Goal: Information Seeking & Learning: Learn about a topic

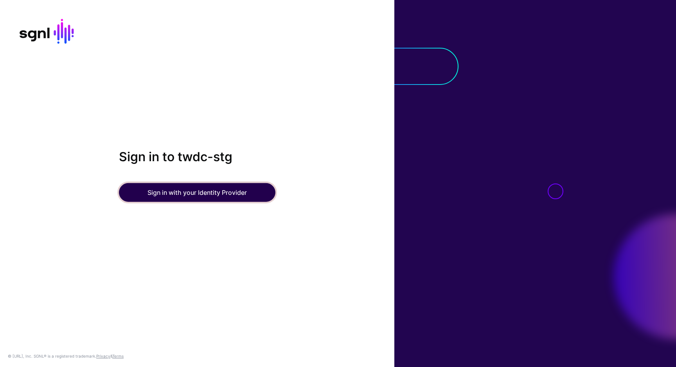
click at [178, 191] on button "Sign in with your Identity Provider" at bounding box center [197, 192] width 156 height 19
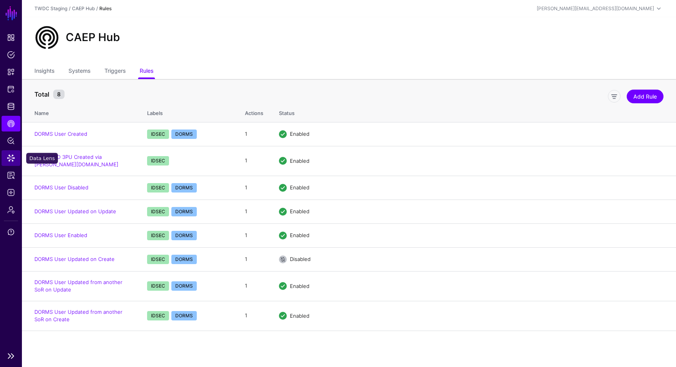
click at [13, 161] on span "Data Lens" at bounding box center [11, 158] width 8 height 8
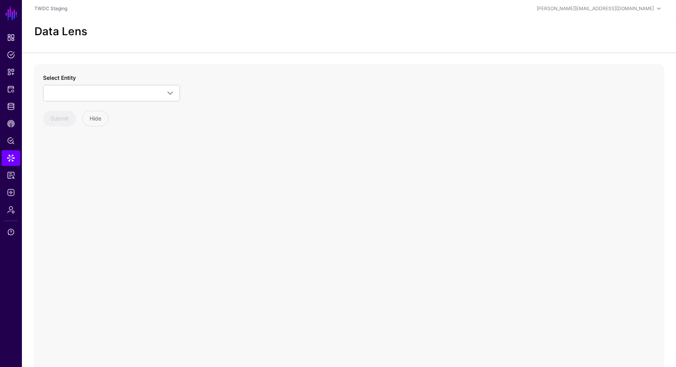
click at [119, 80] on div "Select Entity IPA Aliases Emails Groups Users Okta Dev (really Stage) Group Gro…" at bounding box center [111, 88] width 137 height 28
click at [108, 96] on span at bounding box center [111, 92] width 127 height 9
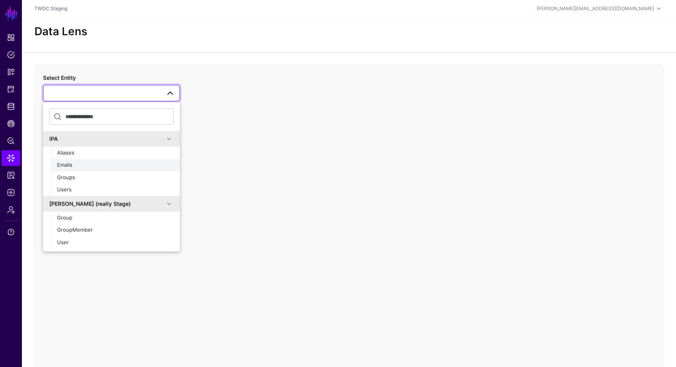
click at [76, 167] on div "Emails" at bounding box center [115, 165] width 117 height 8
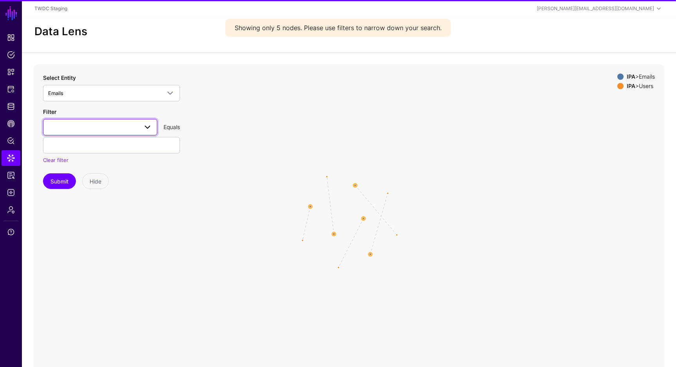
click at [101, 129] on span at bounding box center [100, 126] width 104 height 9
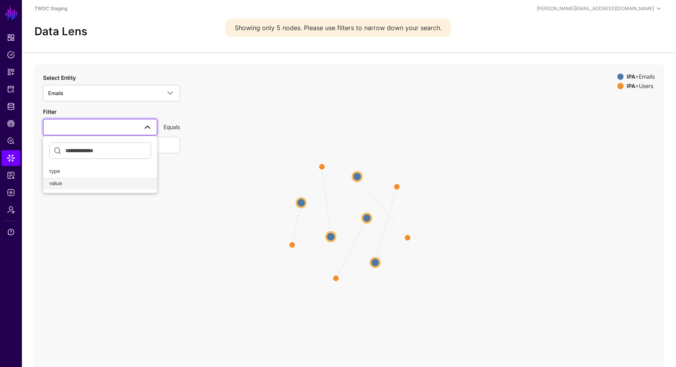
click at [70, 185] on div "value" at bounding box center [100, 184] width 102 height 8
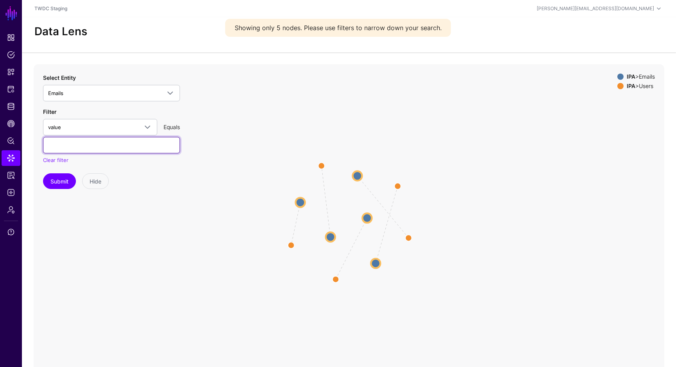
click at [97, 149] on input "text" at bounding box center [111, 145] width 137 height 16
paste input "**********"
type input "**********"
click at [64, 184] on button "Submit" at bounding box center [59, 181] width 33 height 16
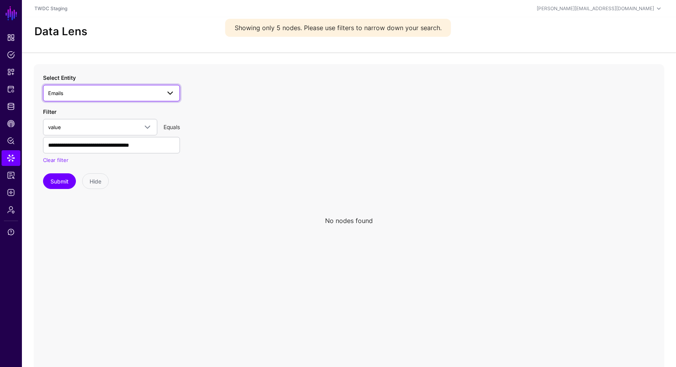
click at [116, 95] on span "Emails" at bounding box center [104, 93] width 113 height 9
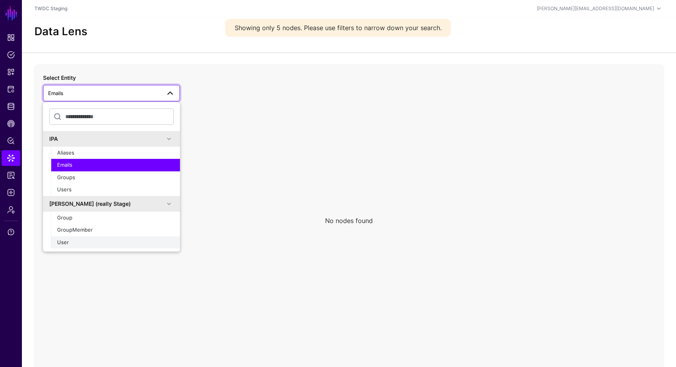
click at [74, 241] on div "User" at bounding box center [115, 243] width 117 height 8
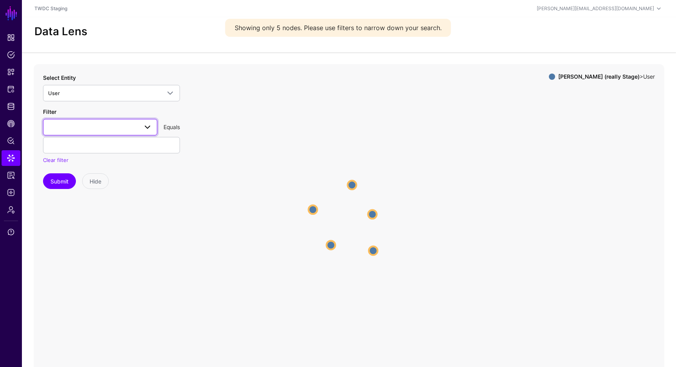
click at [94, 130] on span at bounding box center [100, 126] width 104 height 9
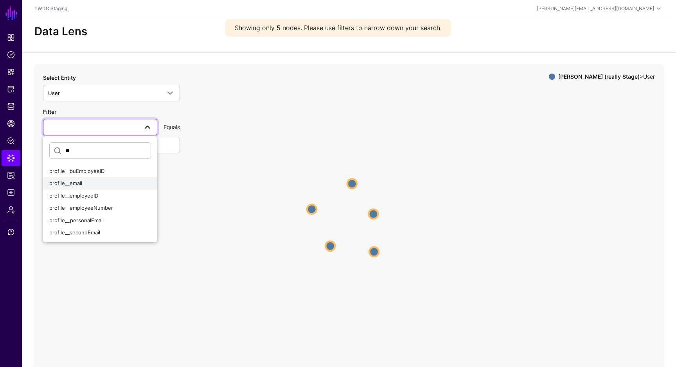
type input "**"
click at [71, 187] on button "profile__email" at bounding box center [100, 183] width 114 height 13
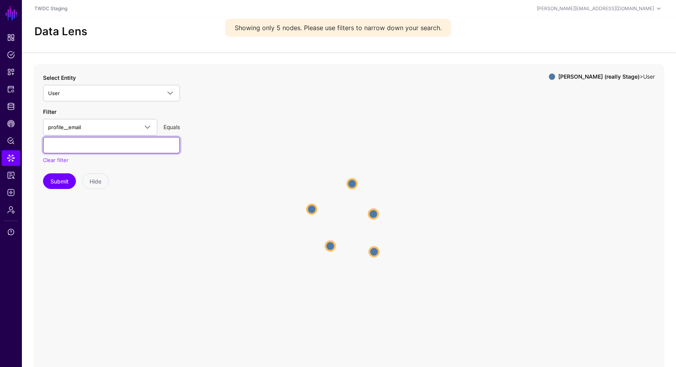
click at [90, 147] on input "text" at bounding box center [111, 145] width 137 height 16
paste input "**********"
type input "**********"
click at [66, 182] on button "Submit" at bounding box center [59, 181] width 33 height 16
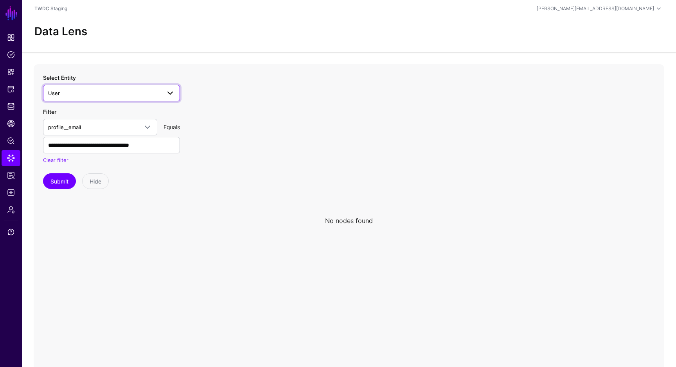
click at [132, 92] on span "User" at bounding box center [104, 93] width 113 height 9
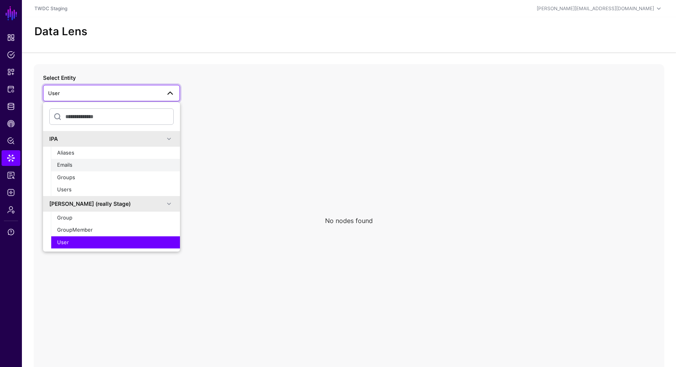
click at [88, 164] on div "Emails" at bounding box center [115, 165] width 117 height 8
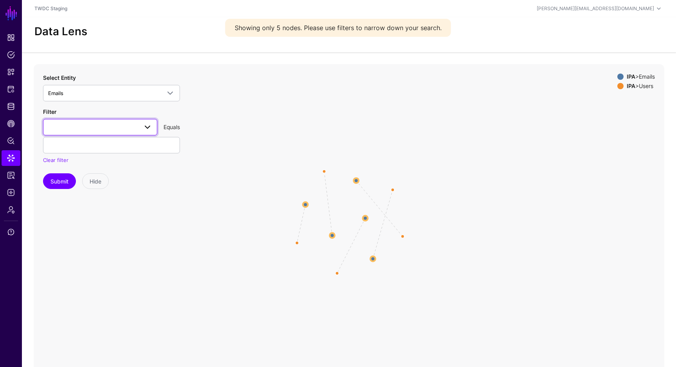
click at [98, 129] on span at bounding box center [100, 126] width 104 height 9
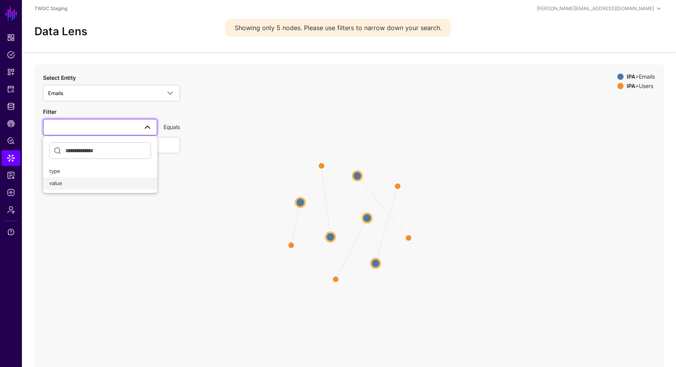
click at [80, 183] on div "value" at bounding box center [100, 184] width 102 height 8
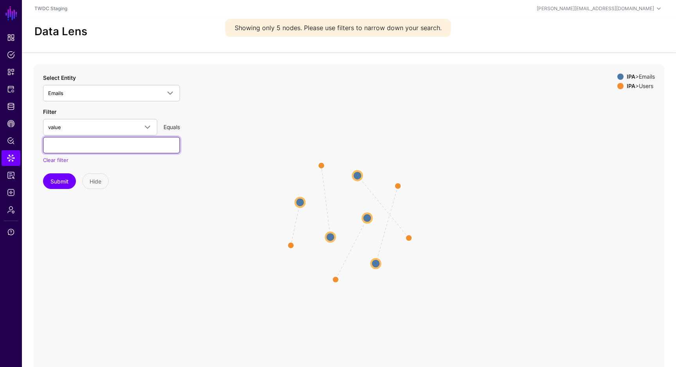
click at [96, 144] on input "text" at bounding box center [111, 145] width 137 height 16
paste input "**********"
type input "**********"
click at [71, 180] on button "Submit" at bounding box center [59, 181] width 33 height 16
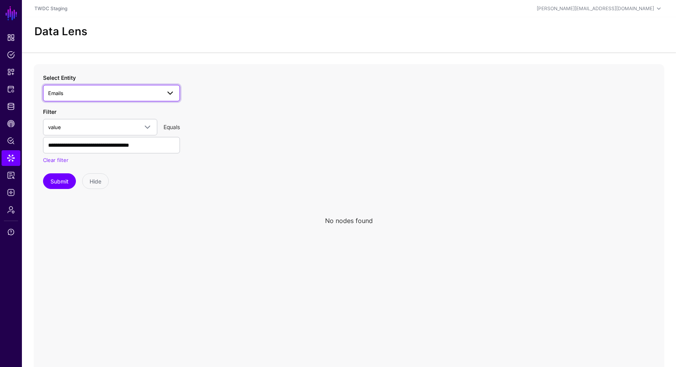
click at [109, 87] on link "Emails" at bounding box center [111, 93] width 137 height 16
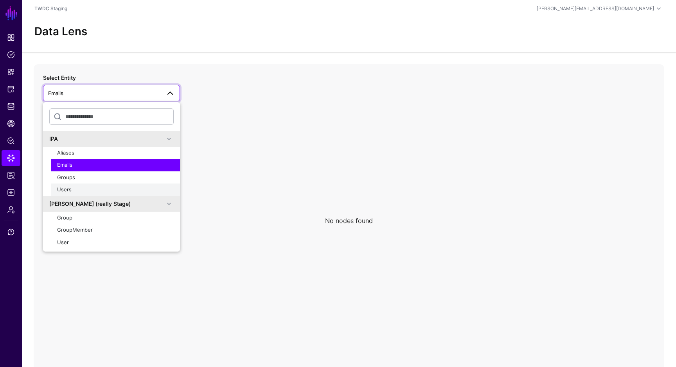
click at [129, 187] on div "Users" at bounding box center [115, 190] width 117 height 8
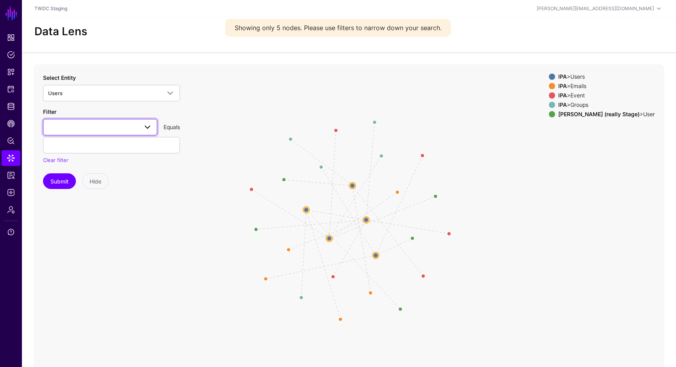
click at [103, 127] on span at bounding box center [100, 126] width 104 height 9
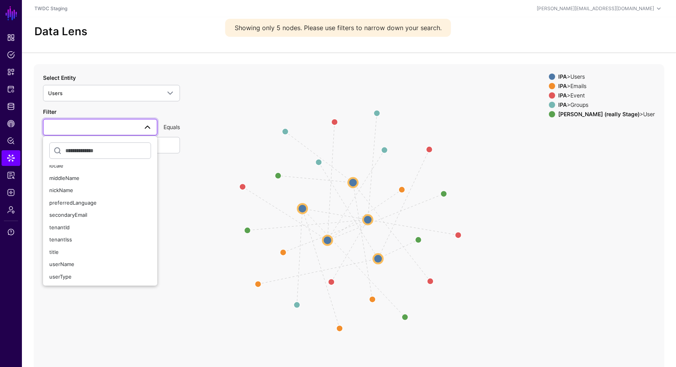
scroll to position [162, 0]
click at [75, 268] on div "userName" at bounding box center [100, 268] width 102 height 8
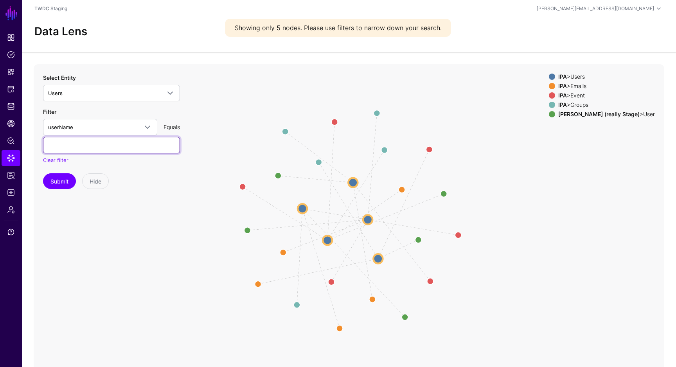
click at [105, 148] on input "text" at bounding box center [111, 145] width 137 height 16
paste input "**********"
click at [66, 180] on button "Submit" at bounding box center [59, 181] width 33 height 16
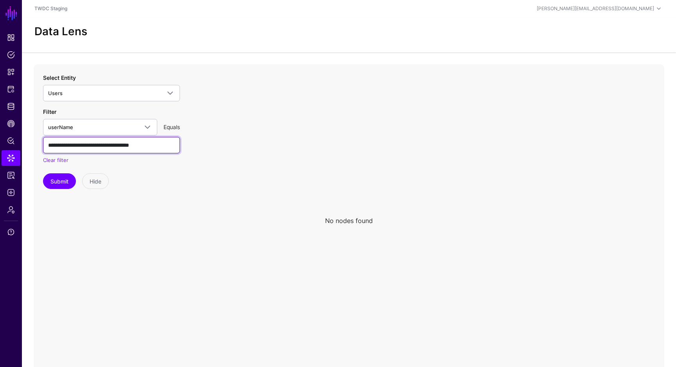
drag, startPoint x: 50, startPoint y: 146, endPoint x: 45, endPoint y: 146, distance: 5.5
click at [45, 146] on input "**********" at bounding box center [111, 145] width 137 height 16
click at [66, 146] on input "**********" at bounding box center [111, 145] width 137 height 16
type input "**********"
click at [61, 179] on button "Submit" at bounding box center [59, 181] width 33 height 16
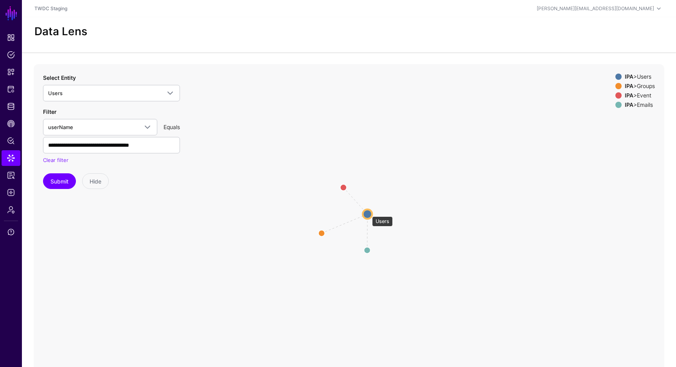
click at [368, 212] on circle at bounding box center [367, 213] width 9 height 9
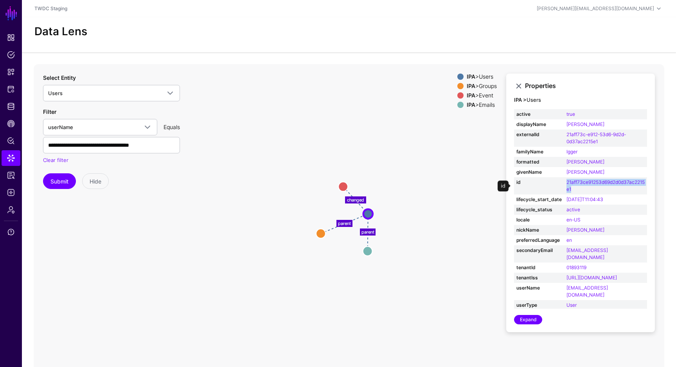
drag, startPoint x: 584, startPoint y: 190, endPoint x: 563, endPoint y: 185, distance: 20.9
click at [564, 185] on td "21aff73ce91253d69d2d0d37ac2215e1" at bounding box center [605, 185] width 83 height 17
copy link "21aff73ce91253d69d2d0d37ac2215e1"
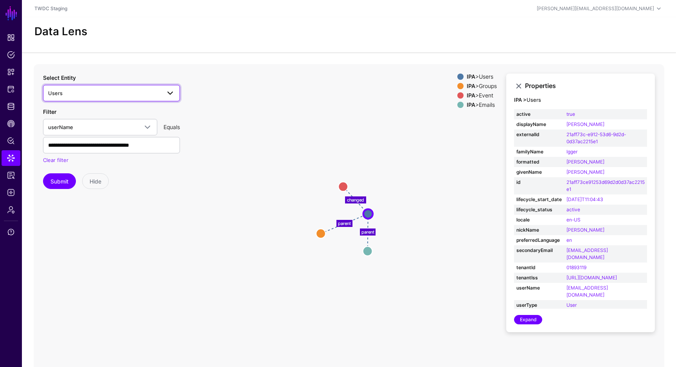
click at [136, 91] on span "Users" at bounding box center [104, 93] width 113 height 9
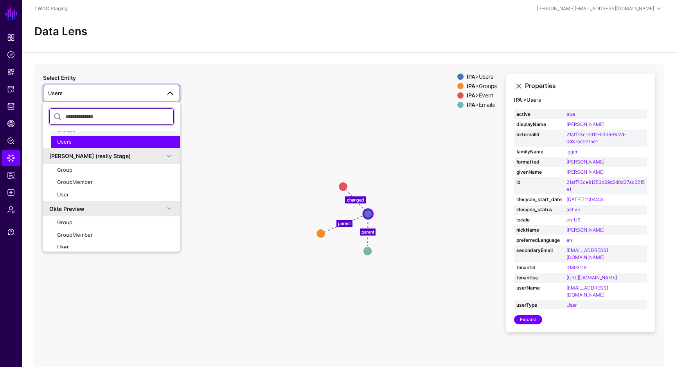
scroll to position [53, 0]
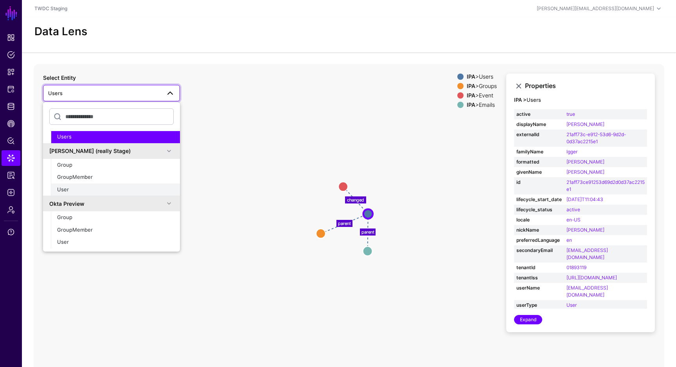
click at [105, 194] on button "User" at bounding box center [115, 189] width 129 height 13
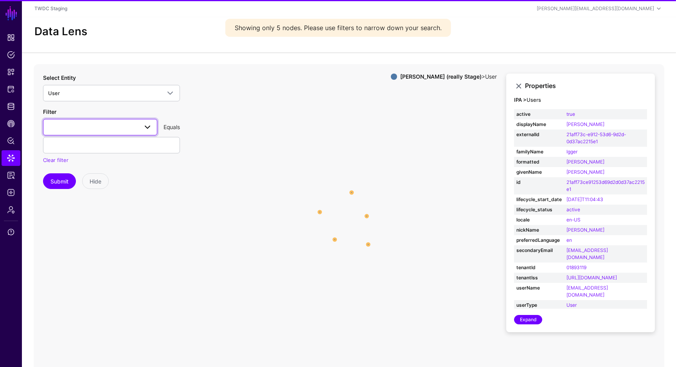
click at [95, 124] on span at bounding box center [100, 126] width 104 height 9
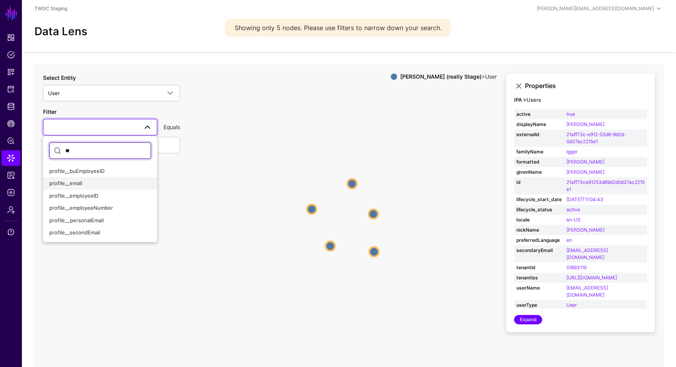
type input "**"
click at [63, 184] on span "profile__email" at bounding box center [65, 183] width 33 height 6
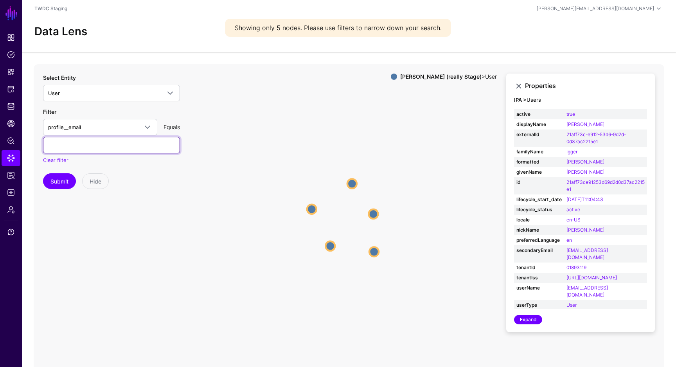
click at [90, 148] on input "text" at bounding box center [111, 145] width 137 height 16
paste input "**********"
click at [62, 180] on button "Submit" at bounding box center [59, 181] width 33 height 16
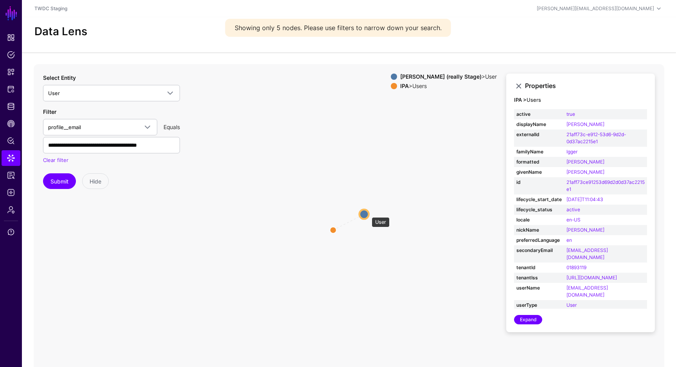
click at [366, 213] on circle at bounding box center [363, 213] width 9 height 9
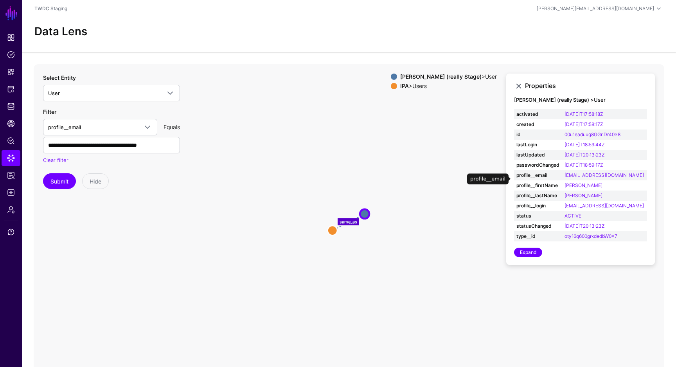
drag, startPoint x: 600, startPoint y: 183, endPoint x: 564, endPoint y: 178, distance: 36.4
click at [564, 178] on td "abigail.roberts741@r2mail.segds.engsvc.go.com" at bounding box center [604, 175] width 85 height 10
copy link "abigail.roberts741@r2mail.segds.engsvc.go.com"
click at [468, 197] on icon "same_as Users Users User User" at bounding box center [349, 220] width 631 height 313
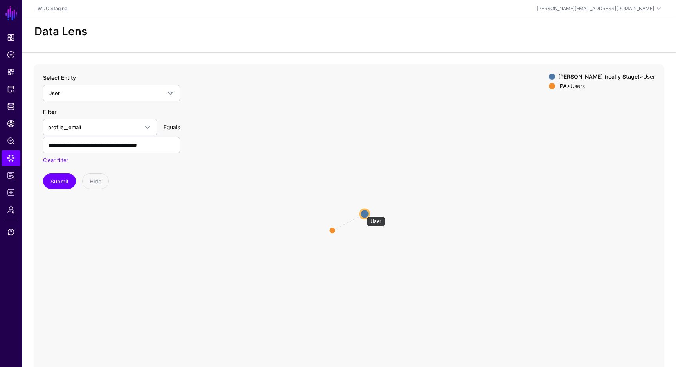
click at [363, 212] on circle at bounding box center [364, 213] width 9 height 9
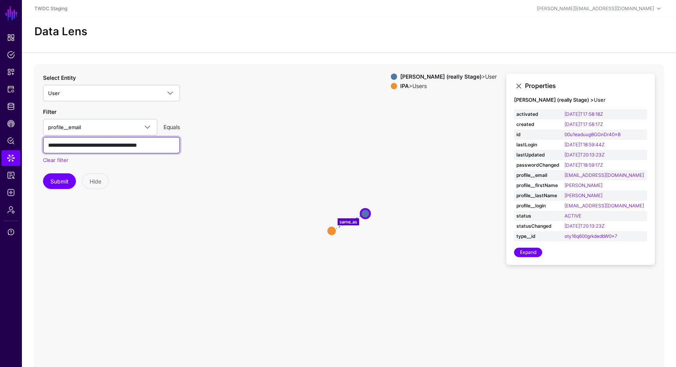
click at [121, 148] on input "**********" at bounding box center [111, 145] width 137 height 16
paste input "text"
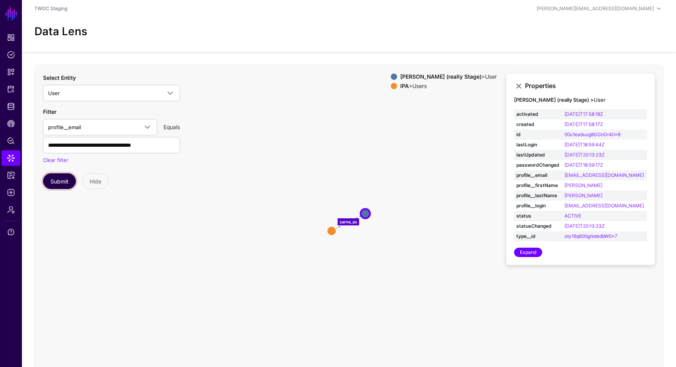
click at [60, 179] on button "Submit" at bounding box center [59, 181] width 33 height 16
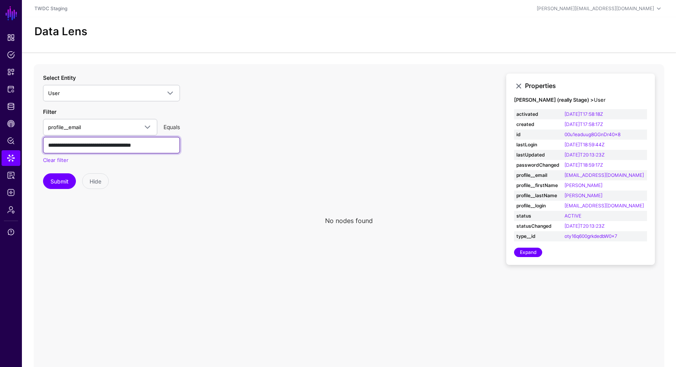
click at [64, 146] on input "**********" at bounding box center [111, 145] width 137 height 16
click at [73, 144] on input "**********" at bounding box center [111, 145] width 137 height 16
type input "**********"
click at [65, 181] on button "Submit" at bounding box center [59, 181] width 33 height 16
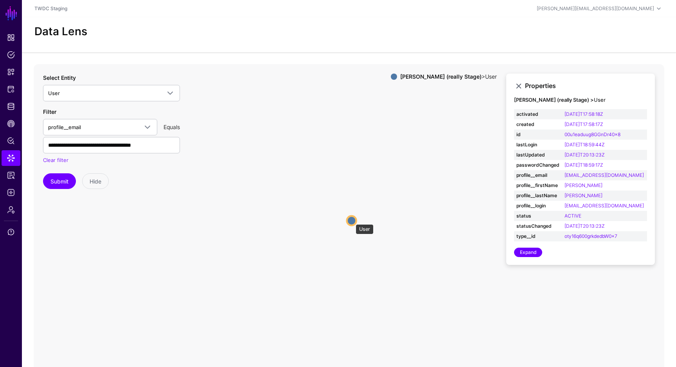
click at [352, 220] on circle at bounding box center [351, 220] width 9 height 9
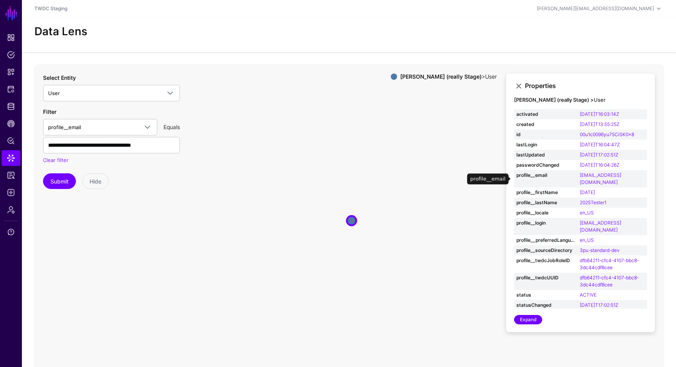
drag, startPoint x: 621, startPoint y: 183, endPoint x: 579, endPoint y: 177, distance: 43.0
click at [579, 177] on td "2025julytester3@r2mail.segds.engsvc.go.com" at bounding box center [612, 178] width 70 height 17
copy link "2025julytester3@r2mail.segds.engsvc.go.com"
click at [353, 225] on circle at bounding box center [351, 220] width 9 height 9
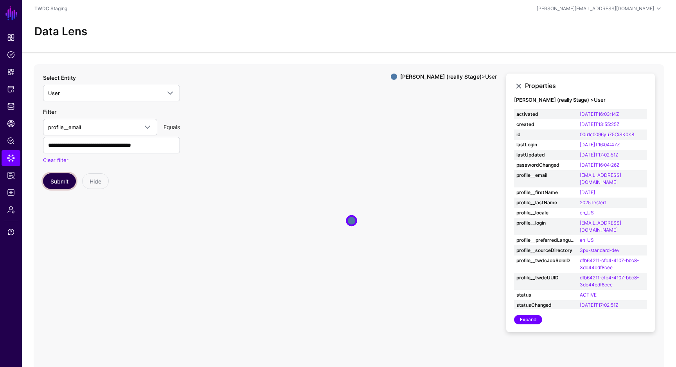
click at [60, 186] on button "Submit" at bounding box center [59, 181] width 33 height 16
click at [331, 228] on circle at bounding box center [333, 230] width 13 height 13
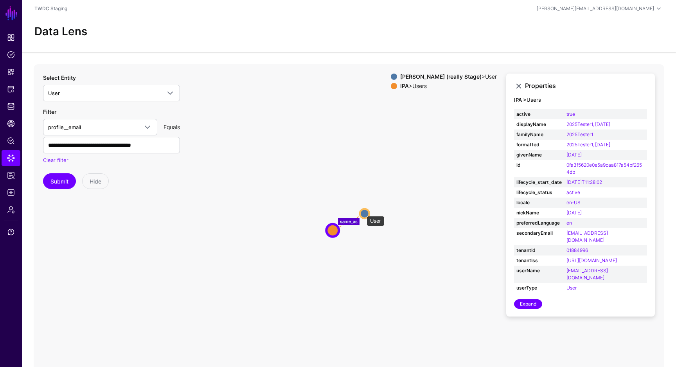
click at [363, 212] on circle at bounding box center [364, 212] width 9 height 9
click at [335, 229] on circle at bounding box center [332, 230] width 13 height 13
click at [368, 209] on circle at bounding box center [365, 212] width 9 height 9
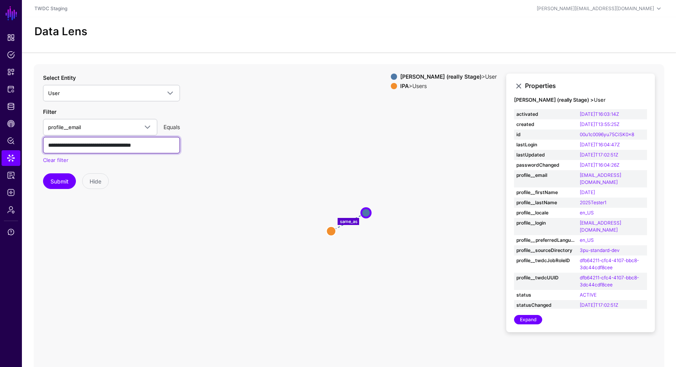
click at [125, 143] on input "**********" at bounding box center [111, 145] width 137 height 16
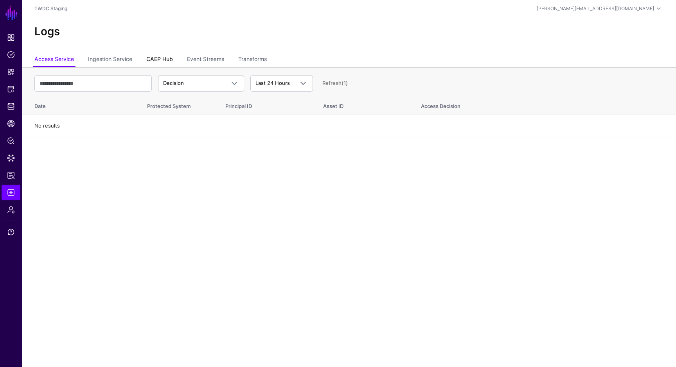
click at [162, 62] on link "CAEP Hub" at bounding box center [159, 59] width 27 height 15
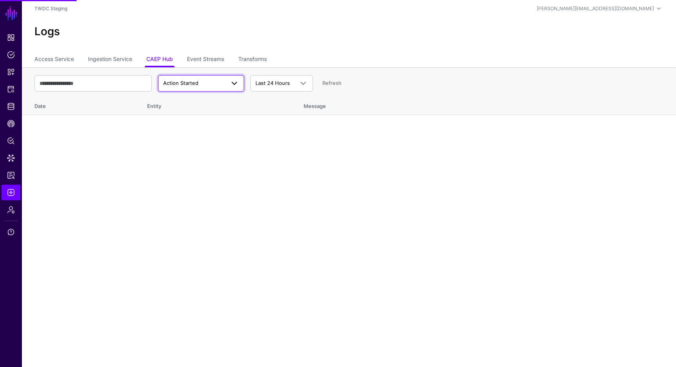
click at [189, 90] on link "Action Started" at bounding box center [201, 83] width 86 height 16
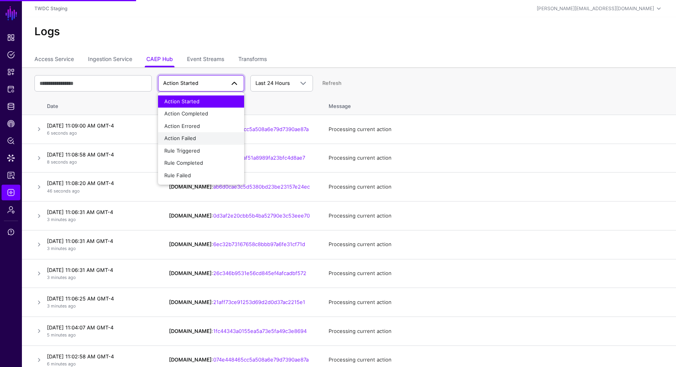
click at [176, 140] on span "Action Failed" at bounding box center [180, 138] width 32 height 6
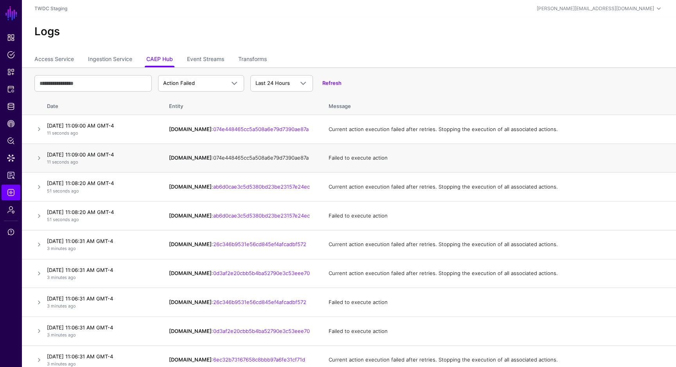
click at [293, 160] on link "074e448465cc5a508a6e79d7390ae87a" at bounding box center [260, 158] width 95 height 6
click at [39, 161] on link at bounding box center [38, 157] width 9 height 9
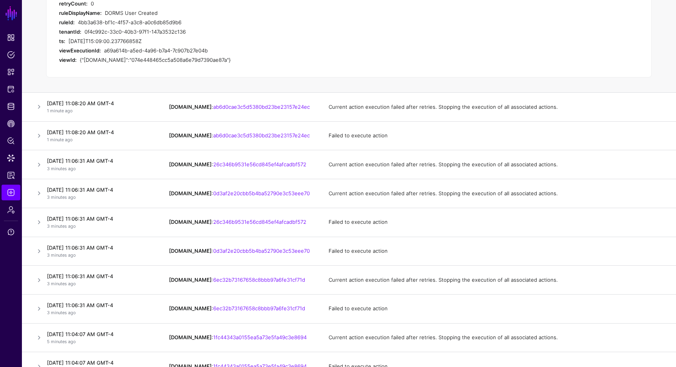
scroll to position [388, 0]
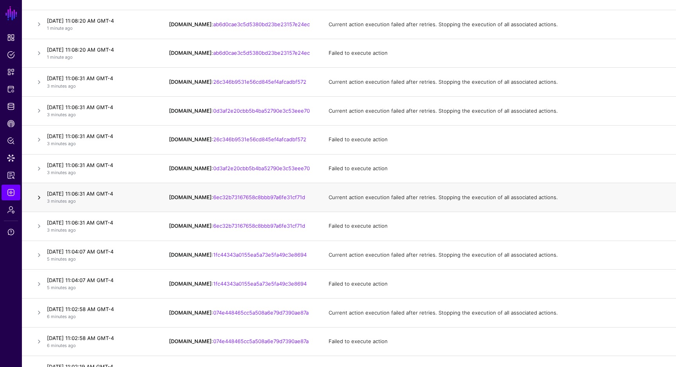
click at [40, 199] on link at bounding box center [38, 197] width 9 height 9
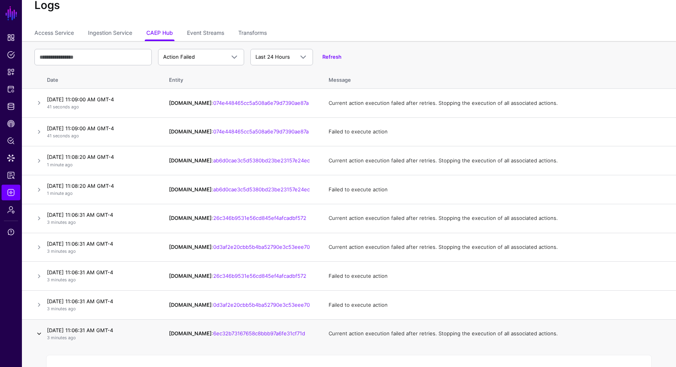
scroll to position [21, 0]
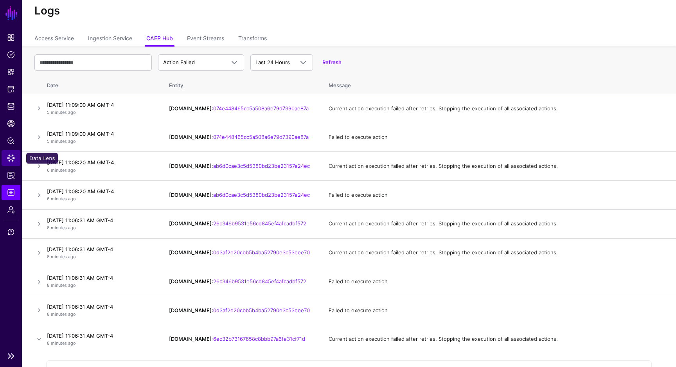
click at [12, 159] on span "Data Lens" at bounding box center [11, 158] width 8 height 8
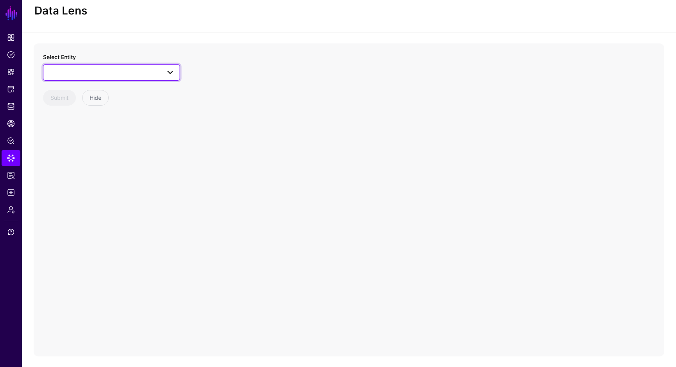
click at [124, 72] on span at bounding box center [111, 72] width 127 height 9
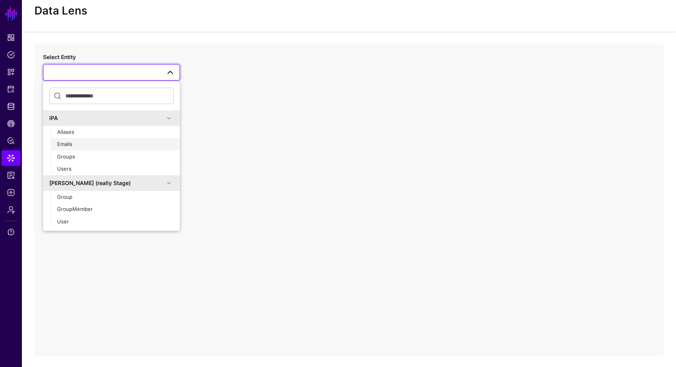
click at [83, 147] on div "Emails" at bounding box center [115, 144] width 117 height 8
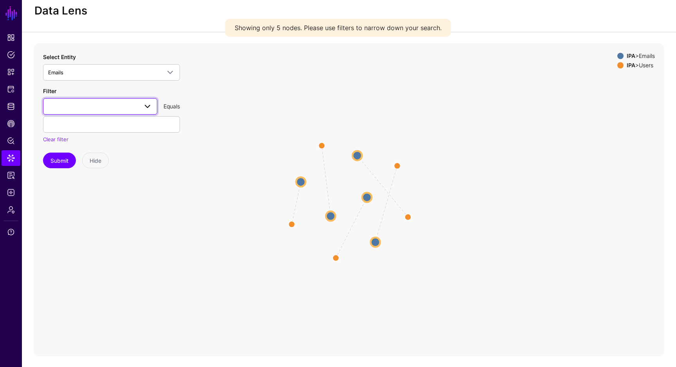
click at [113, 104] on span at bounding box center [100, 106] width 104 height 9
click at [78, 171] on div "type value" at bounding box center [100, 143] width 114 height 57
click at [81, 166] on button "value" at bounding box center [100, 162] width 114 height 13
click at [106, 129] on input "text" at bounding box center [111, 124] width 137 height 16
paste input "**********"
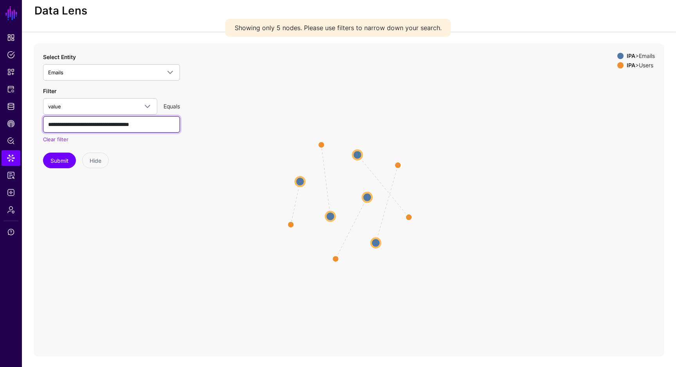
drag, startPoint x: 52, startPoint y: 125, endPoint x: 45, endPoint y: 125, distance: 6.3
click at [45, 125] on input "**********" at bounding box center [111, 124] width 137 height 16
click at [66, 124] on input "**********" at bounding box center [111, 124] width 137 height 16
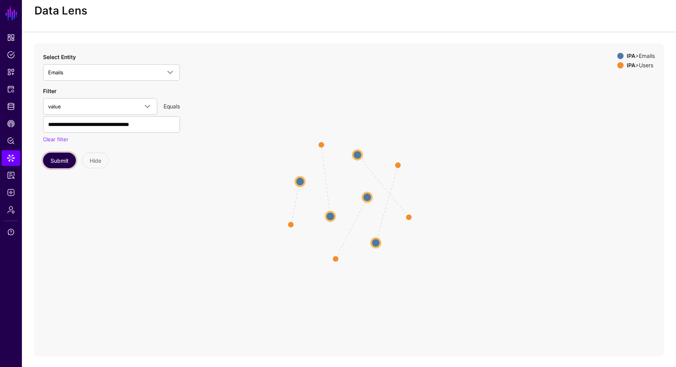
click at [57, 163] on button "Submit" at bounding box center [59, 161] width 33 height 16
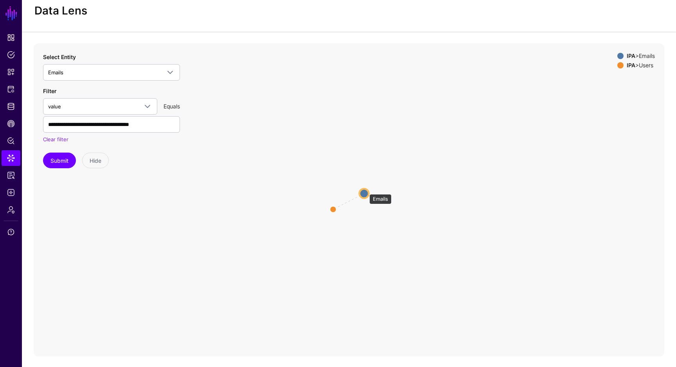
click at [365, 190] on circle at bounding box center [363, 193] width 9 height 9
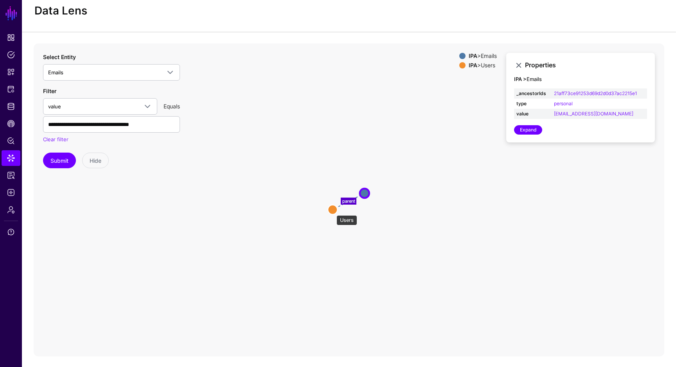
click at [332, 211] on circle at bounding box center [332, 209] width 9 height 9
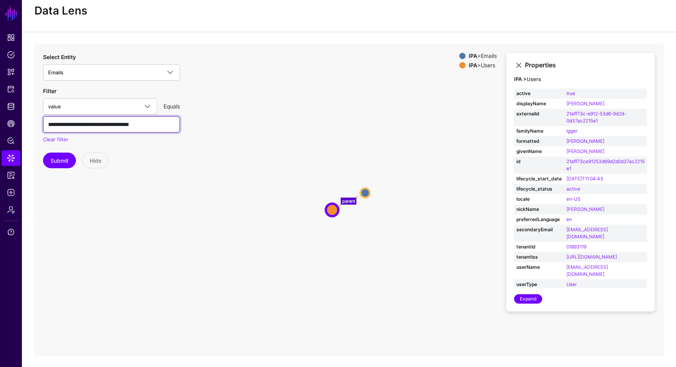
drag, startPoint x: 50, startPoint y: 125, endPoint x: 41, endPoint y: 125, distance: 9.0
click at [41, 125] on div "**********" at bounding box center [349, 199] width 631 height 313
click at [57, 162] on button "Submit" at bounding box center [59, 161] width 33 height 16
drag, startPoint x: 52, startPoint y: 125, endPoint x: 41, endPoint y: 125, distance: 11.0
click at [41, 125] on div "**********" at bounding box center [349, 199] width 631 height 313
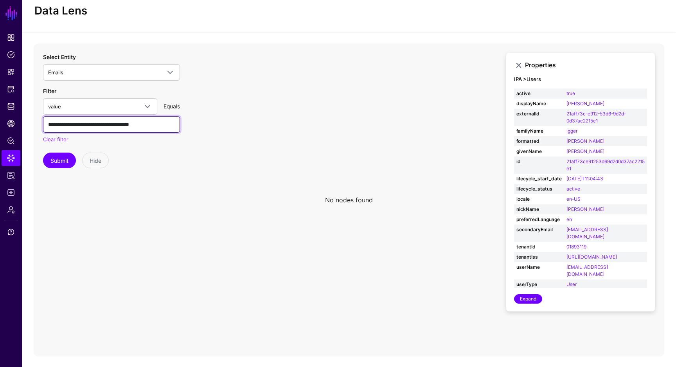
type input "**********"
click at [43, 153] on button "Submit" at bounding box center [59, 161] width 33 height 16
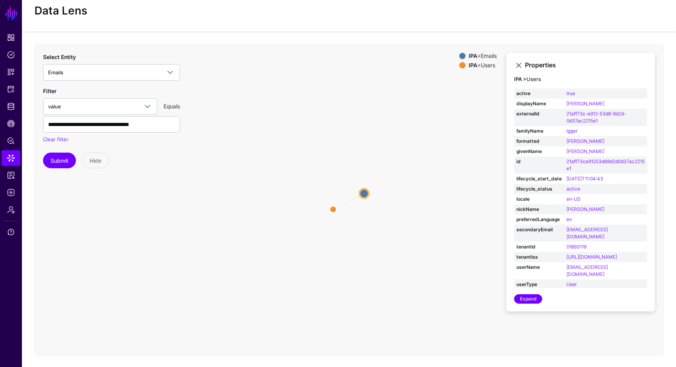
click at [431, 155] on icon "parent Emails Emails Users Users" at bounding box center [349, 199] width 631 height 313
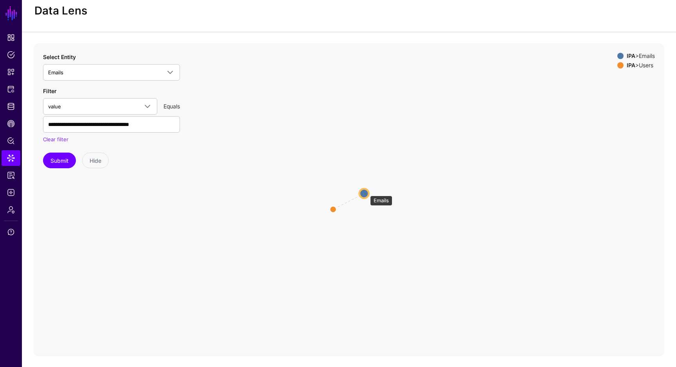
click at [365, 191] on circle at bounding box center [363, 193] width 9 height 9
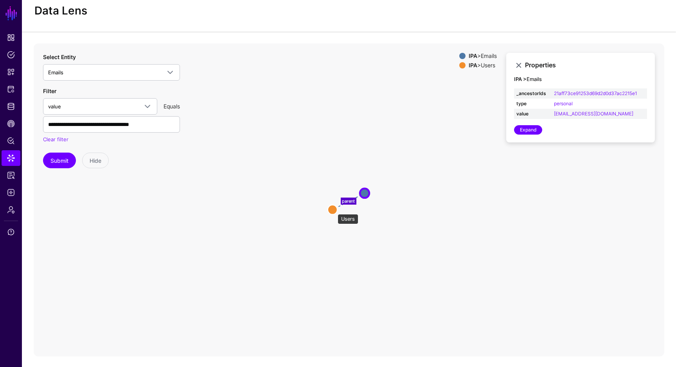
click at [334, 210] on circle at bounding box center [332, 209] width 9 height 9
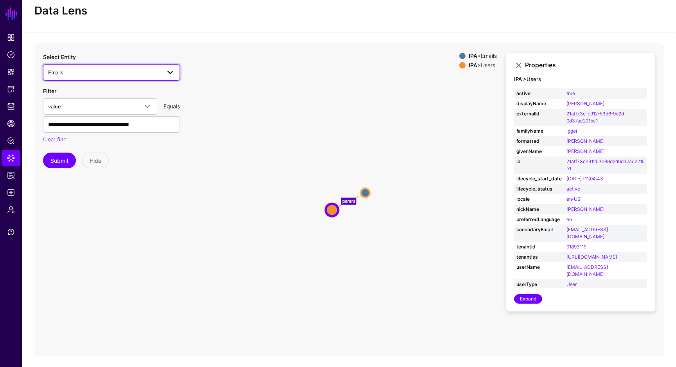
click at [156, 67] on link "Emails" at bounding box center [111, 72] width 137 height 16
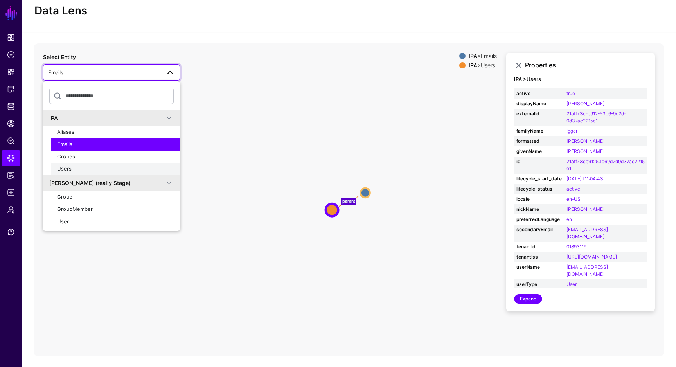
click at [93, 169] on div "Users" at bounding box center [115, 169] width 117 height 8
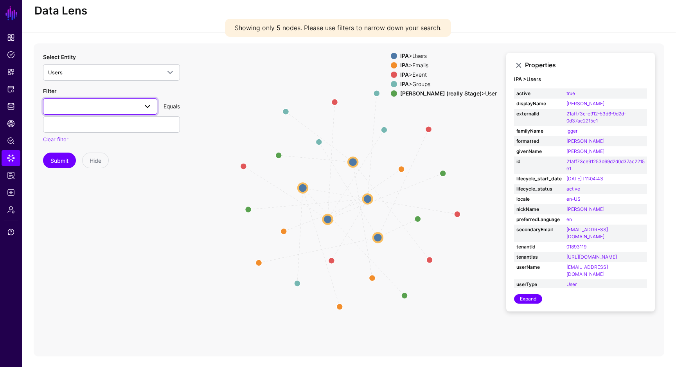
click at [121, 107] on span at bounding box center [100, 106] width 104 height 9
type input "****"
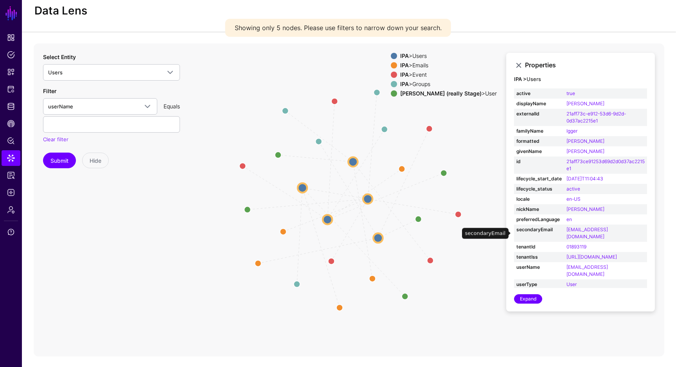
copy link "[EMAIL_ADDRESS][DOMAIN_NAME]"
drag, startPoint x: 597, startPoint y: 237, endPoint x: 563, endPoint y: 232, distance: 34.5
click at [564, 232] on td "[EMAIL_ADDRESS][DOMAIN_NAME]" at bounding box center [605, 233] width 83 height 17
click at [149, 128] on input "text" at bounding box center [111, 124] width 137 height 16
paste input "**********"
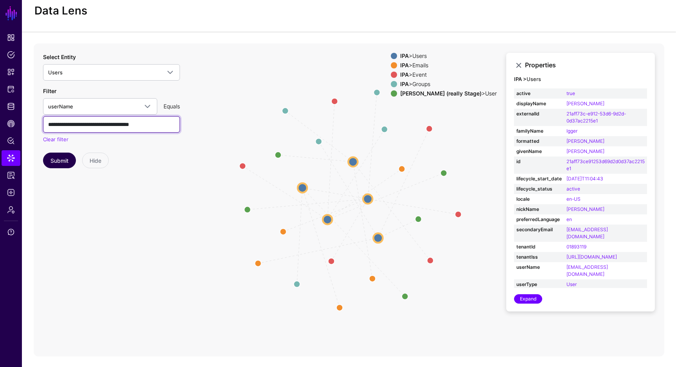
type input "**********"
click at [58, 164] on button "Submit" at bounding box center [59, 161] width 33 height 16
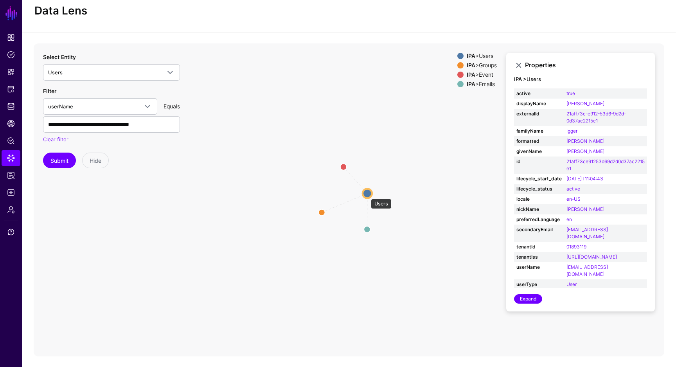
click at [367, 195] on circle at bounding box center [367, 193] width 9 height 9
click at [322, 214] on circle at bounding box center [320, 212] width 9 height 9
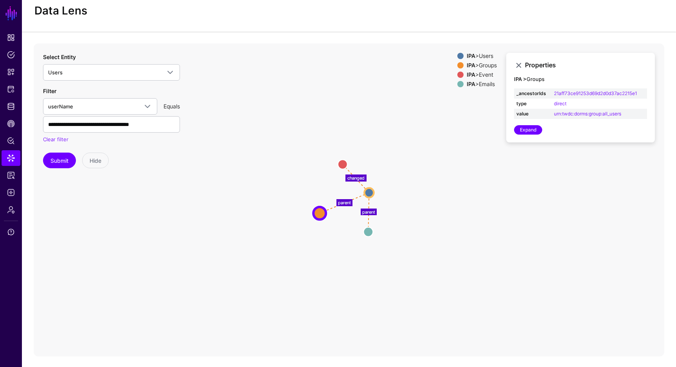
click at [369, 226] on icon "parent changed parent Users Users Groups Groups Event Event Emails Emails" at bounding box center [349, 199] width 631 height 313
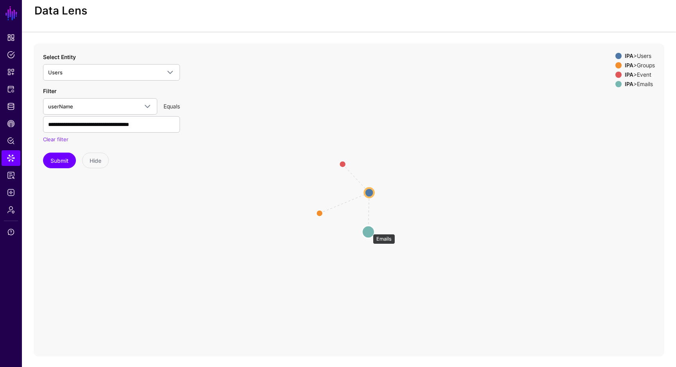
click at [369, 230] on circle at bounding box center [368, 231] width 13 height 13
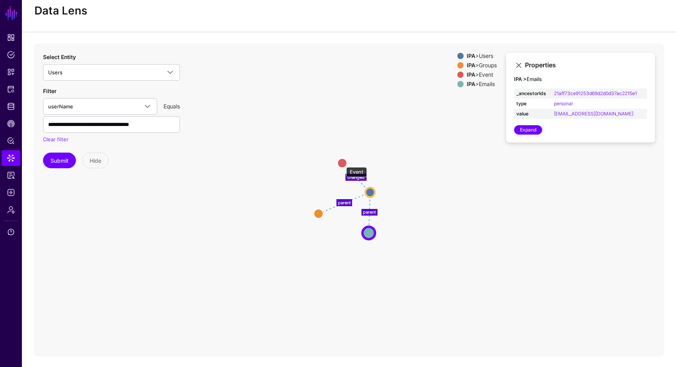
click at [342, 163] on circle at bounding box center [342, 162] width 9 height 9
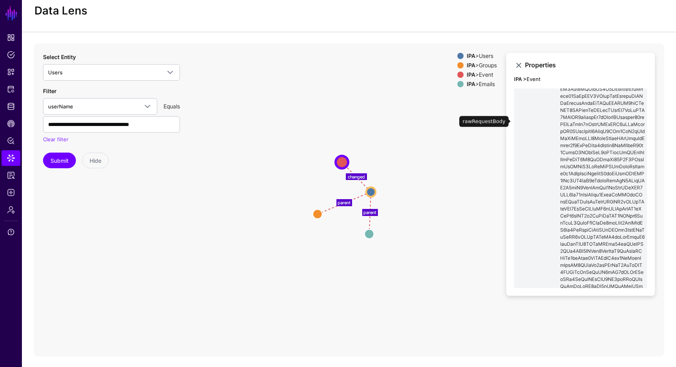
scroll to position [145, 0]
click at [584, 191] on td at bounding box center [602, 302] width 89 height 595
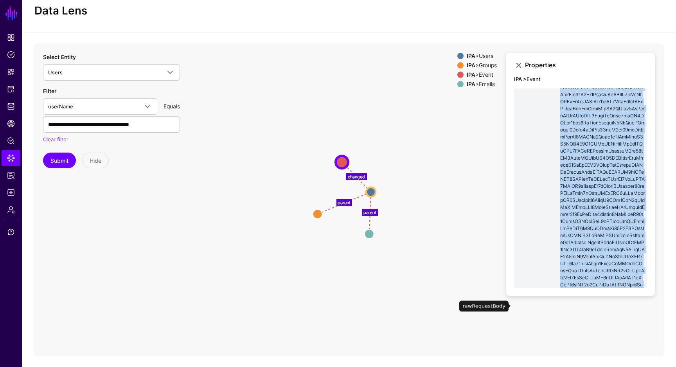
click at [584, 191] on td at bounding box center [602, 302] width 89 height 595
copy td "eyJzdWJfaWQiOiB7ImZvcm1hdCI6ICJjb21wbGV4IiwgInVzZXIiOiB7ImlkZW50aWZpZXJzIjogW3s…"
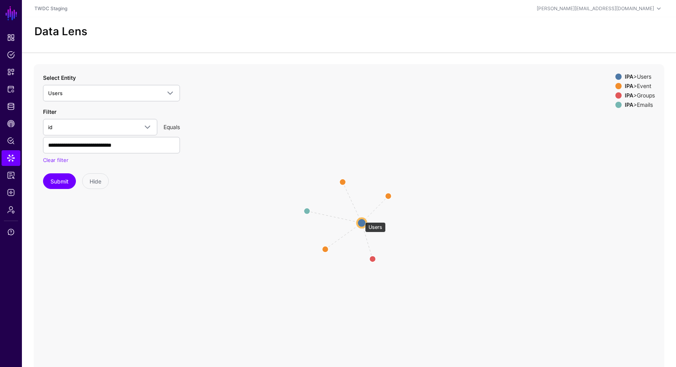
click at [361, 218] on circle at bounding box center [361, 222] width 9 height 9
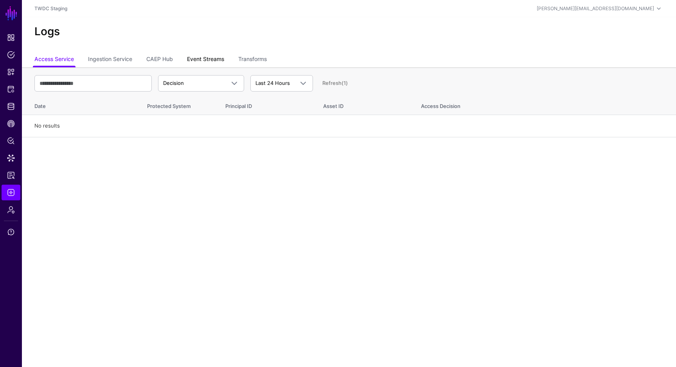
click at [204, 56] on link "Event Streams" at bounding box center [205, 59] width 37 height 15
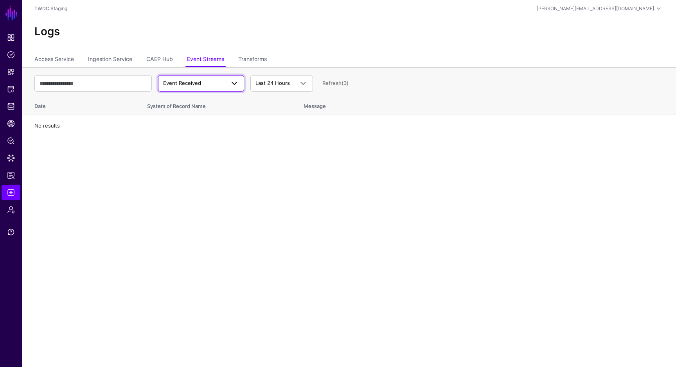
click at [194, 77] on link "Event Received" at bounding box center [201, 83] width 86 height 16
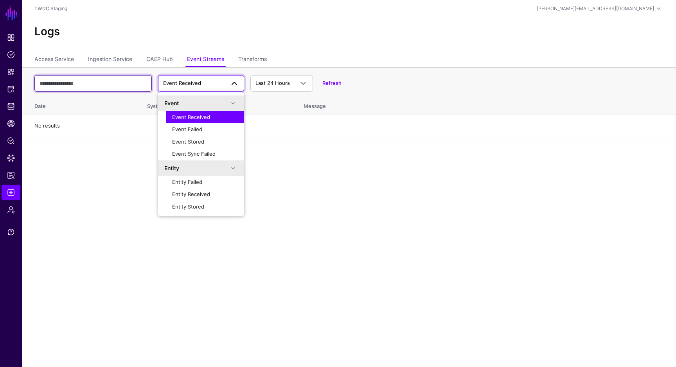
click at [106, 81] on input "text" at bounding box center [92, 83] width 117 height 16
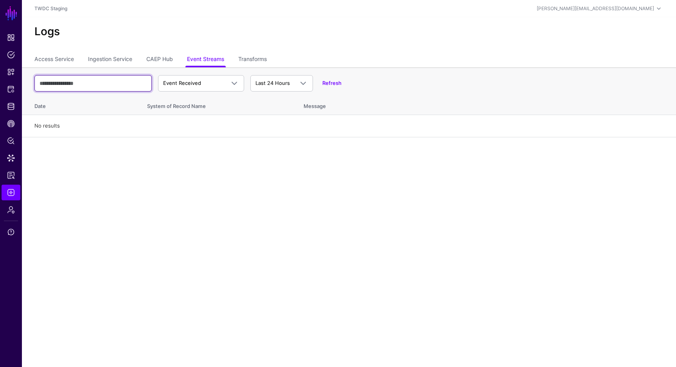
paste input "**********"
type input "**********"
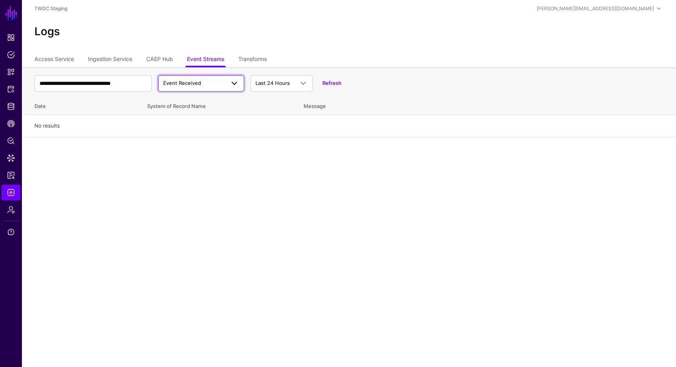
scroll to position [0, 0]
click at [190, 83] on span "Event Received" at bounding box center [182, 83] width 38 height 6
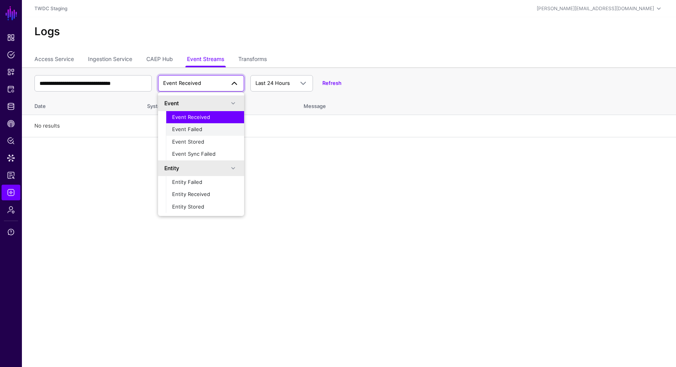
click at [192, 133] on button "Event Failed" at bounding box center [205, 129] width 78 height 13
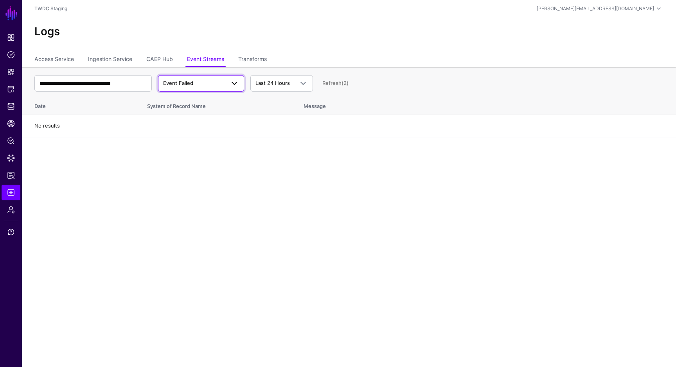
click at [188, 87] on span "Event Failed" at bounding box center [201, 83] width 76 height 9
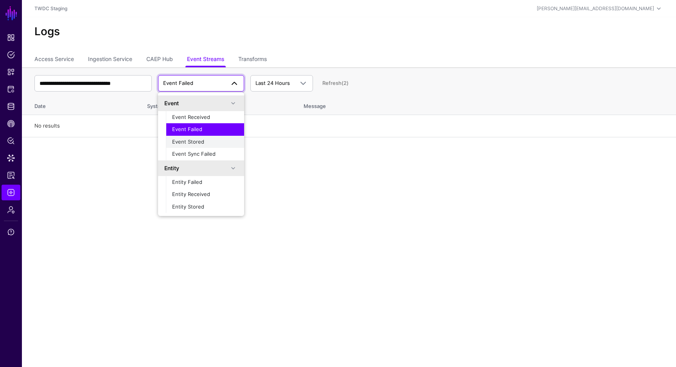
click at [193, 144] on span "Event Stored" at bounding box center [188, 141] width 32 height 6
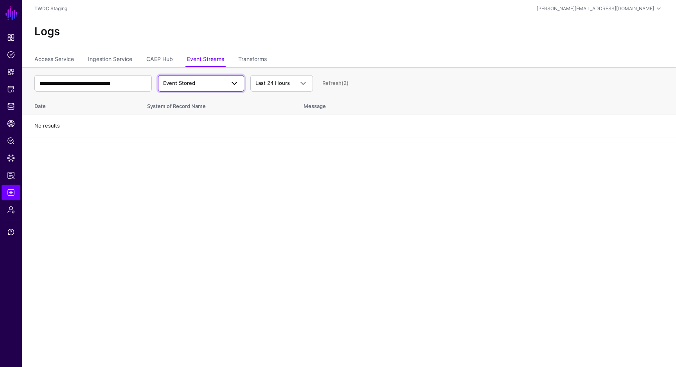
click at [198, 88] on link "Event Stored" at bounding box center [201, 83] width 86 height 16
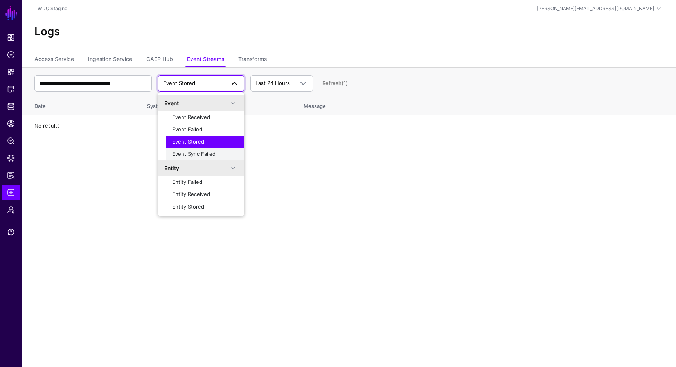
click at [207, 155] on span "Event Sync Failed" at bounding box center [193, 154] width 43 height 6
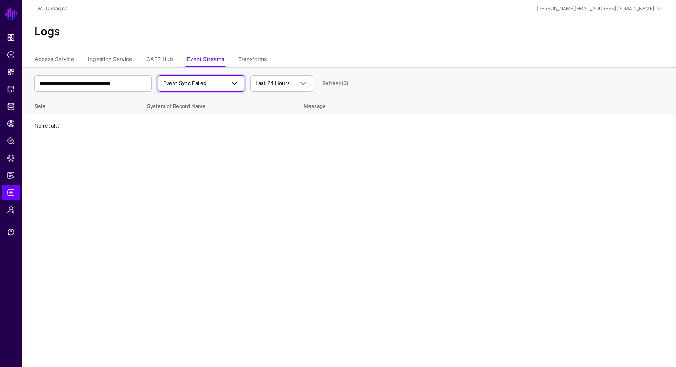
click at [204, 87] on span "Event Sync Failed" at bounding box center [201, 83] width 76 height 9
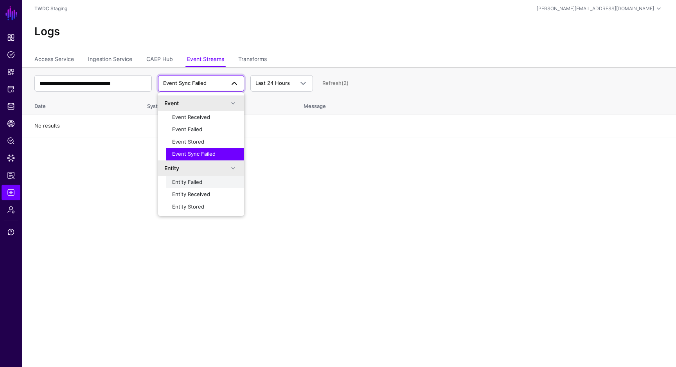
click at [210, 183] on div "Entity Failed" at bounding box center [205, 182] width 66 height 8
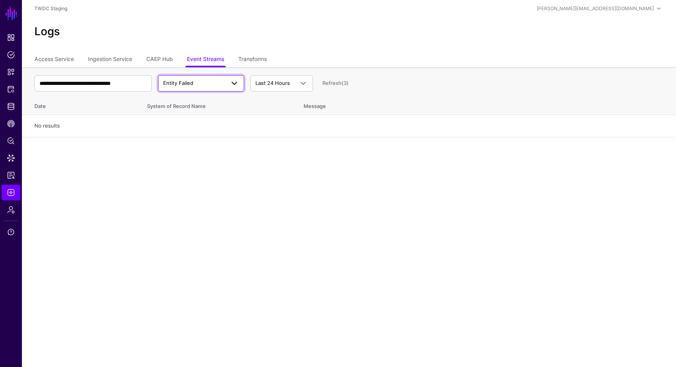
click at [204, 86] on span "Entity Failed" at bounding box center [194, 83] width 62 height 8
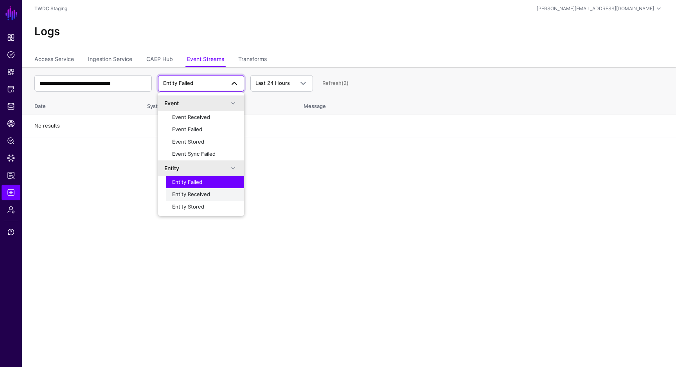
click at [203, 193] on span "Entity Received" at bounding box center [191, 194] width 38 height 6
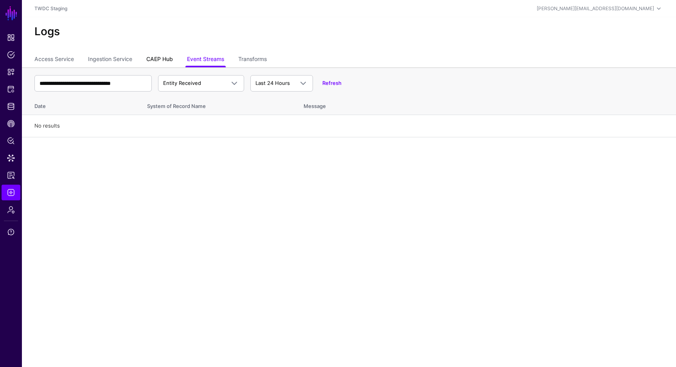
click at [158, 60] on link "CAEP Hub" at bounding box center [159, 59] width 27 height 15
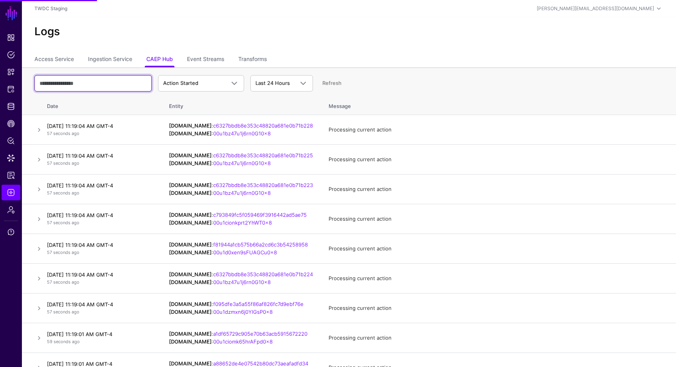
click at [128, 86] on input "text" at bounding box center [92, 83] width 117 height 16
paste input "**********"
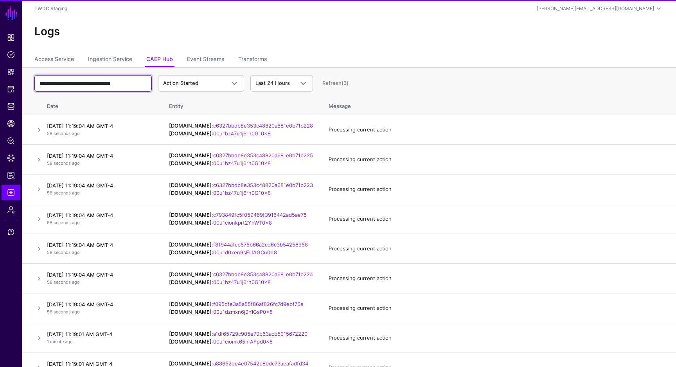
scroll to position [0, 5]
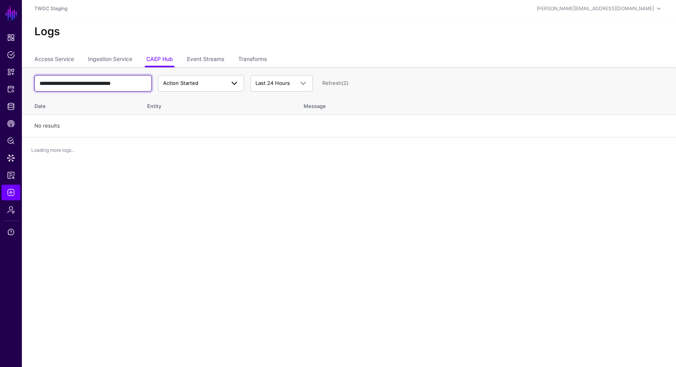
type input "**********"
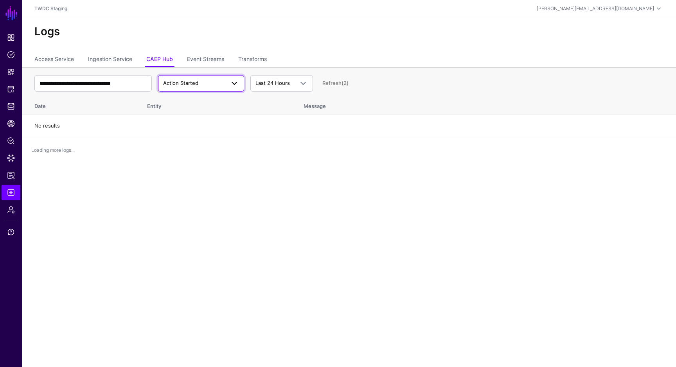
scroll to position [0, 0]
click at [195, 84] on span "Action Started" at bounding box center [180, 83] width 35 height 6
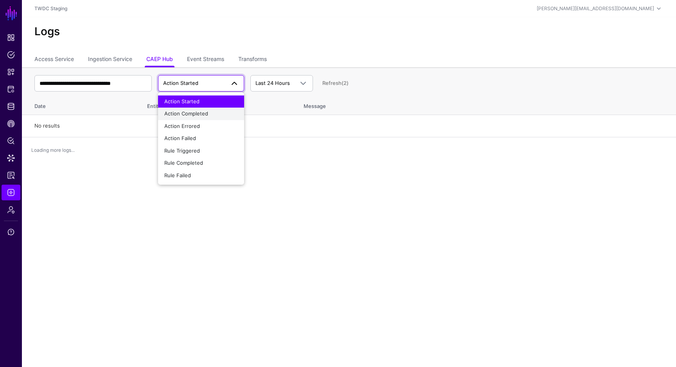
click at [194, 113] on span "Action Completed" at bounding box center [186, 113] width 44 height 6
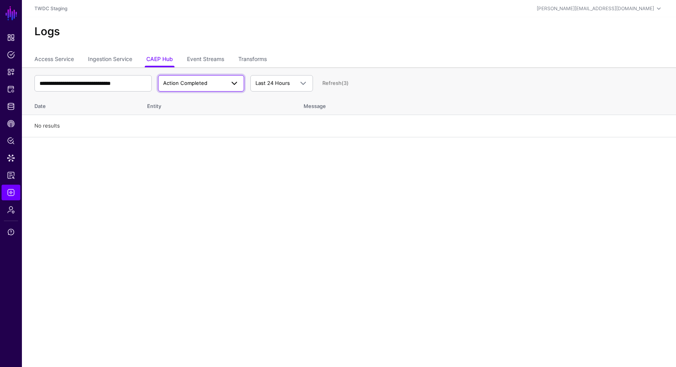
click at [197, 88] on link "Action Completed" at bounding box center [201, 83] width 86 height 16
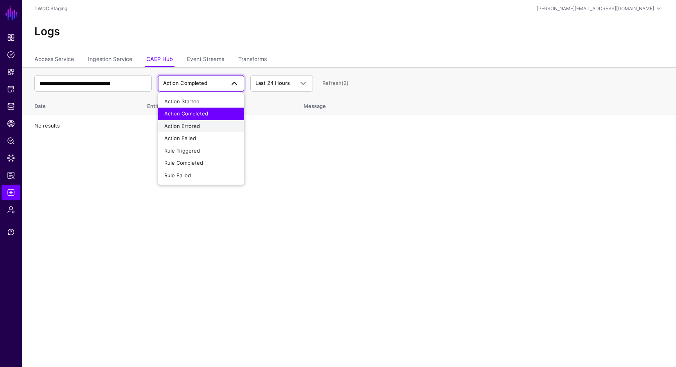
click at [194, 129] on div "Action Errored" at bounding box center [201, 126] width 74 height 8
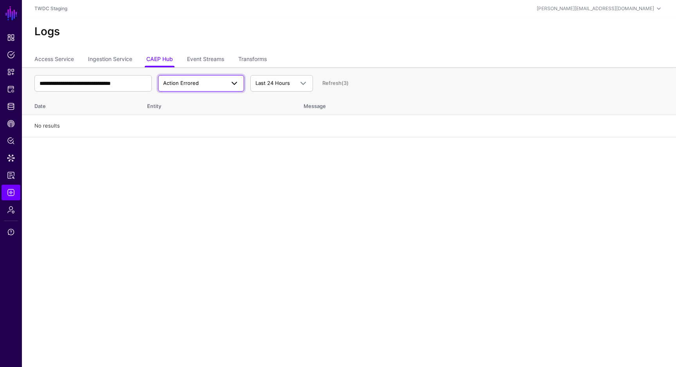
click at [214, 88] on link "Action Errored" at bounding box center [201, 83] width 86 height 16
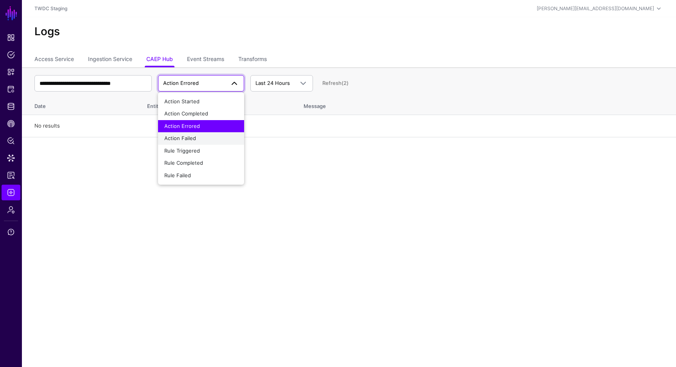
click at [201, 138] on div "Action Failed" at bounding box center [201, 139] width 74 height 8
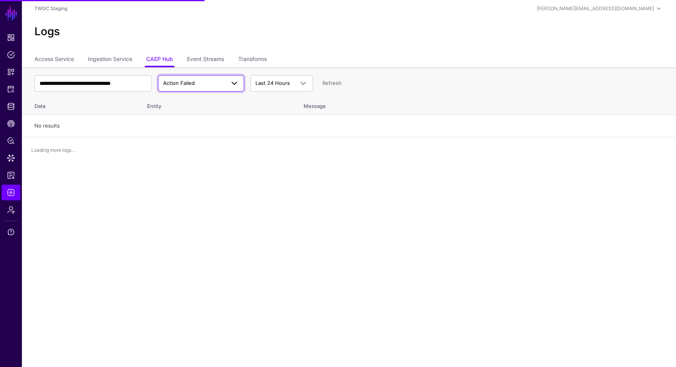
click at [212, 86] on span "Action Failed" at bounding box center [194, 83] width 62 height 8
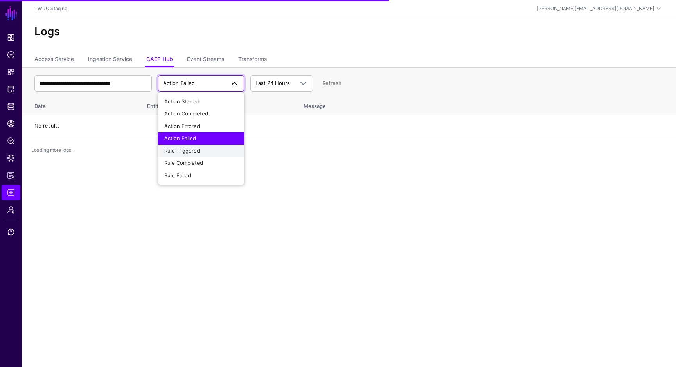
click at [213, 153] on div "Rule Triggered" at bounding box center [201, 151] width 74 height 8
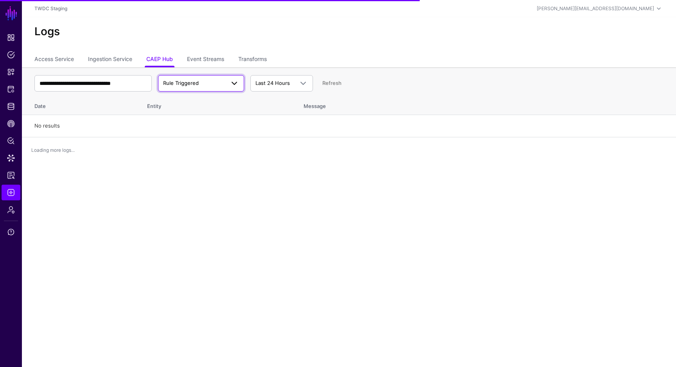
click at [206, 83] on span "Rule Triggered" at bounding box center [194, 83] width 62 height 8
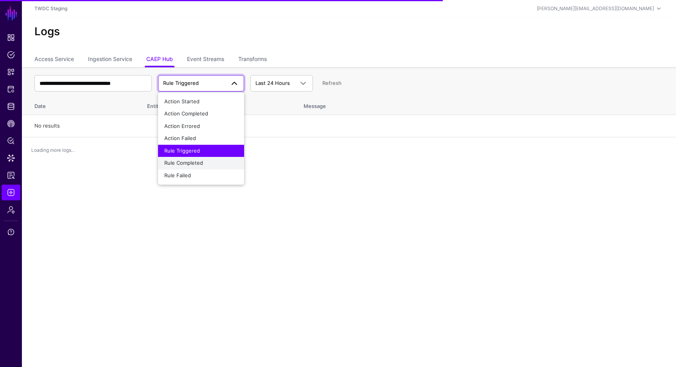
click at [199, 165] on span "Rule Completed" at bounding box center [183, 163] width 39 height 6
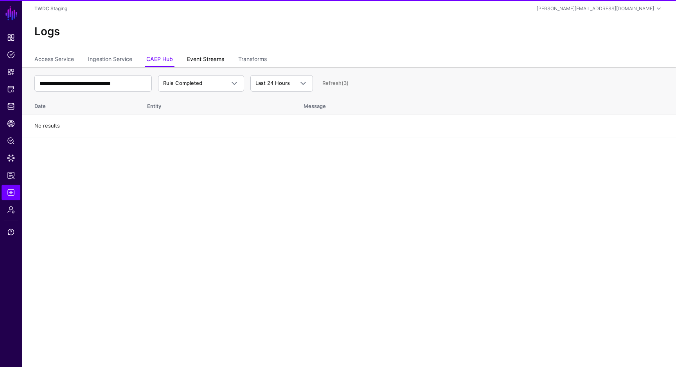
click at [201, 60] on link "Event Streams" at bounding box center [205, 59] width 37 height 15
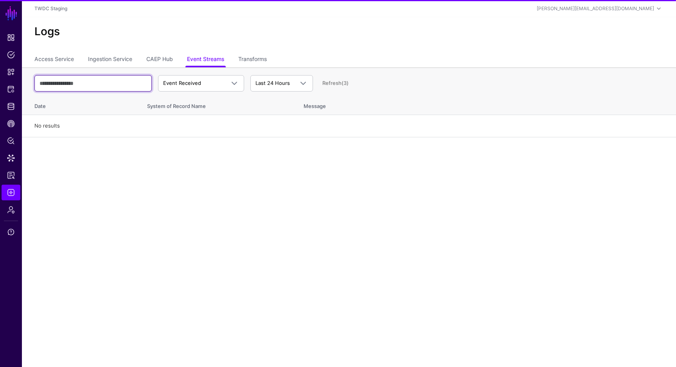
click at [133, 83] on input "text" at bounding box center [92, 83] width 117 height 16
paste input "**********"
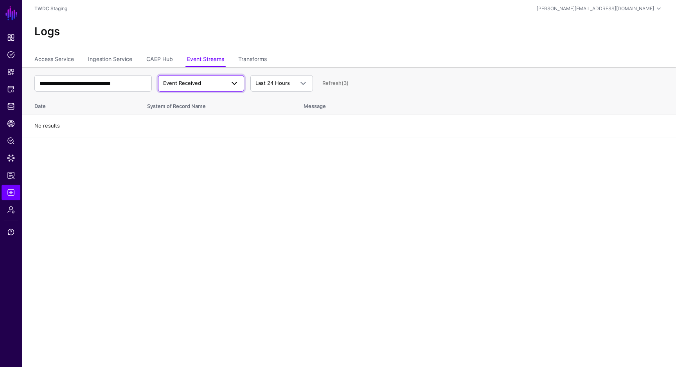
click at [189, 85] on span "Event Received" at bounding box center [182, 83] width 38 height 6
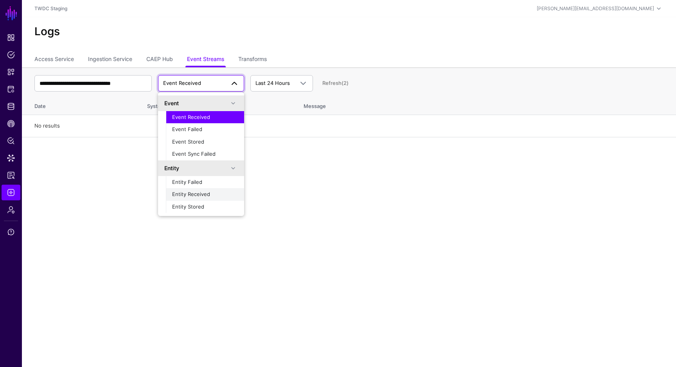
scroll to position [25, 0]
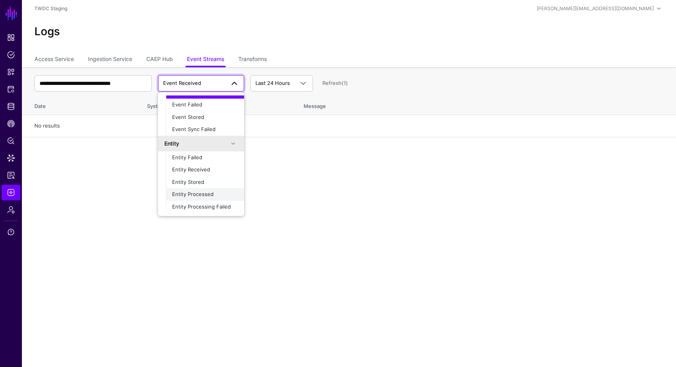
click at [197, 192] on span "Entity Processed" at bounding box center [192, 194] width 41 height 6
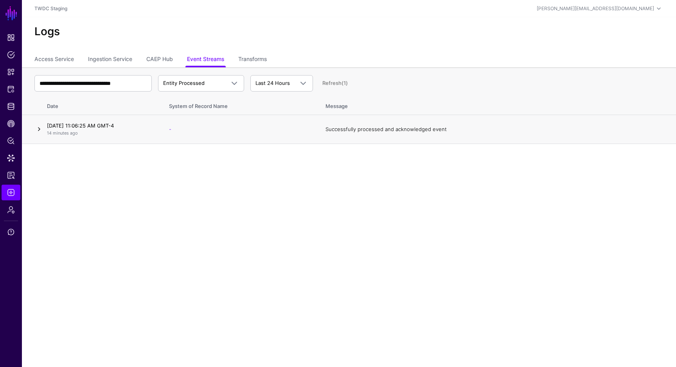
click at [42, 131] on link at bounding box center [38, 128] width 9 height 9
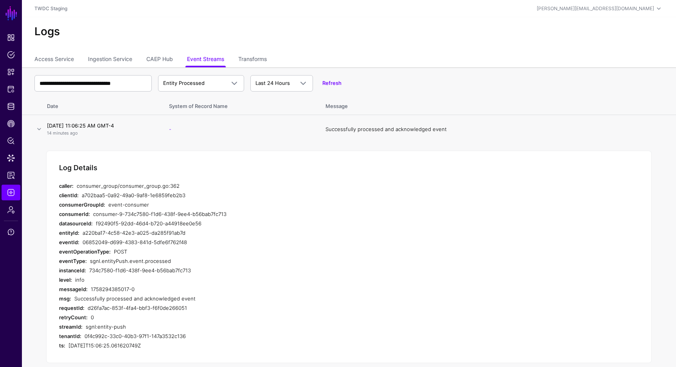
scroll to position [11, 0]
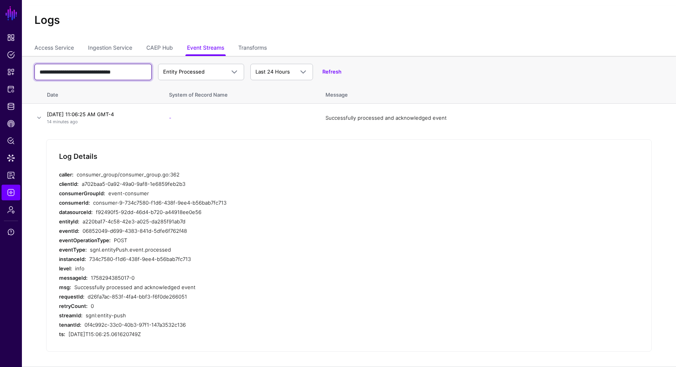
click at [95, 74] on input "**********" at bounding box center [92, 72] width 117 height 16
paste input "text"
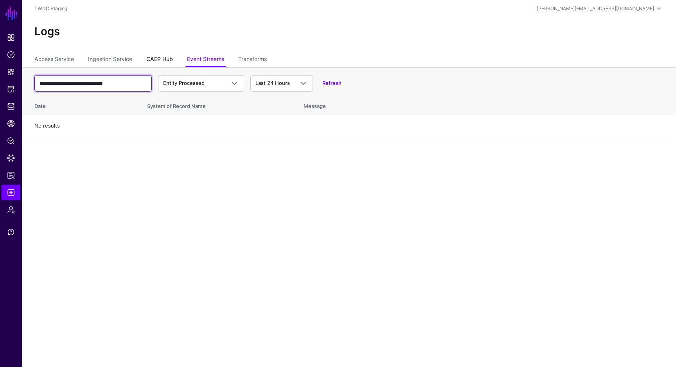
type input "**********"
click at [158, 57] on link "CAEP Hub" at bounding box center [159, 59] width 27 height 15
click at [102, 85] on input "text" at bounding box center [92, 83] width 117 height 16
paste input "**********"
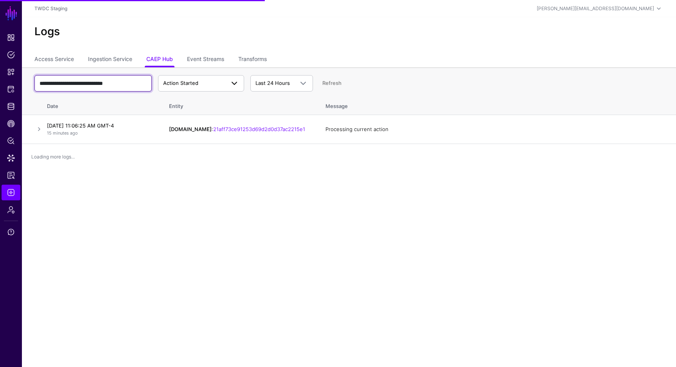
type input "**********"
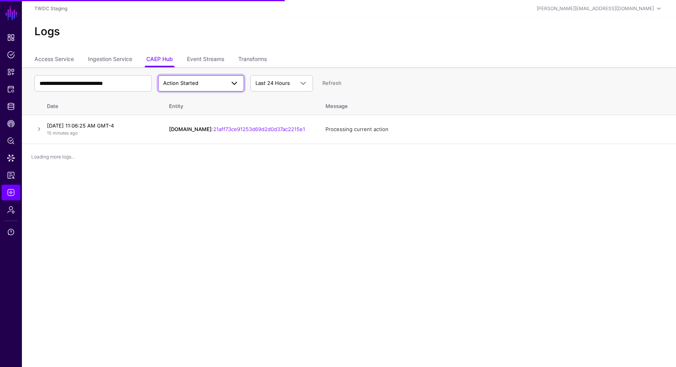
click at [218, 85] on span "Action Started" at bounding box center [194, 83] width 62 height 8
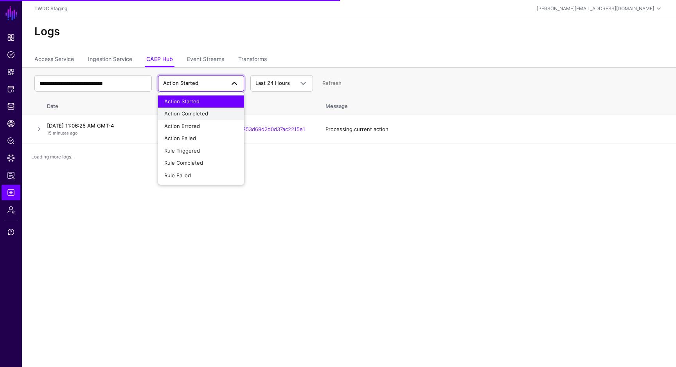
click at [207, 115] on span "Action Completed" at bounding box center [186, 113] width 44 height 6
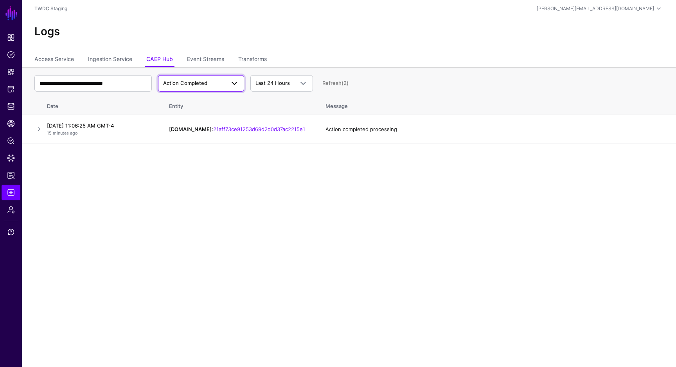
click at [199, 83] on span "Action Completed" at bounding box center [185, 83] width 44 height 6
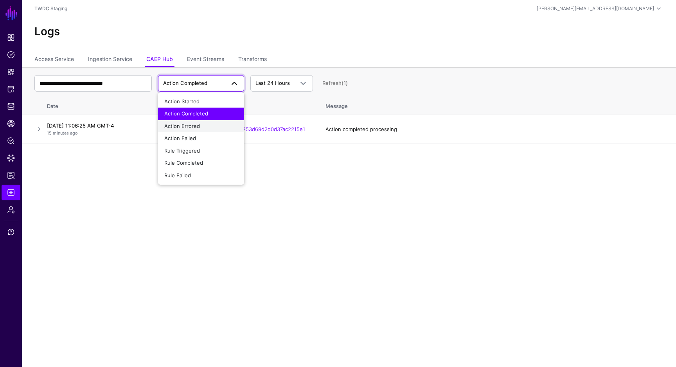
click at [190, 122] on button "Action Errored" at bounding box center [201, 126] width 86 height 13
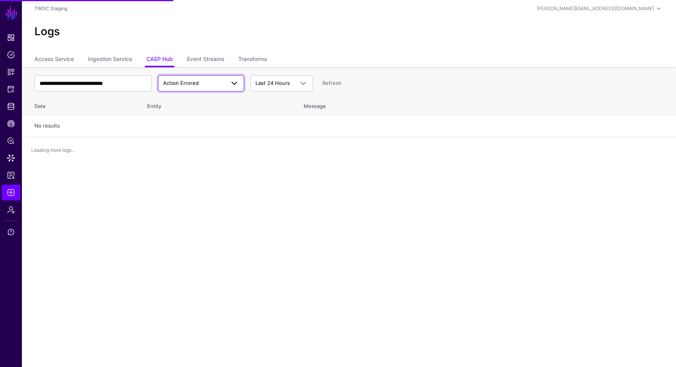
click at [207, 81] on span "Action Errored" at bounding box center [194, 83] width 62 height 8
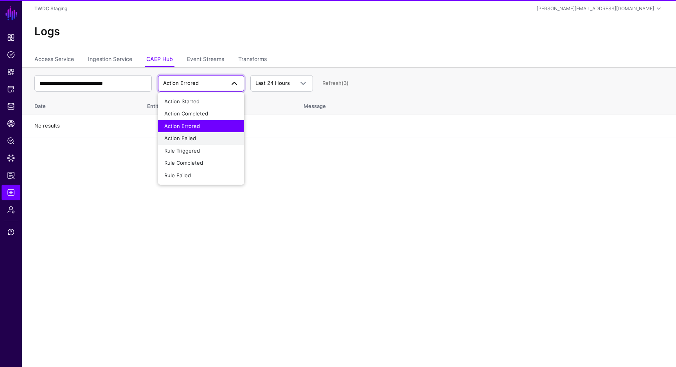
click at [199, 138] on div "Action Failed" at bounding box center [201, 139] width 74 height 8
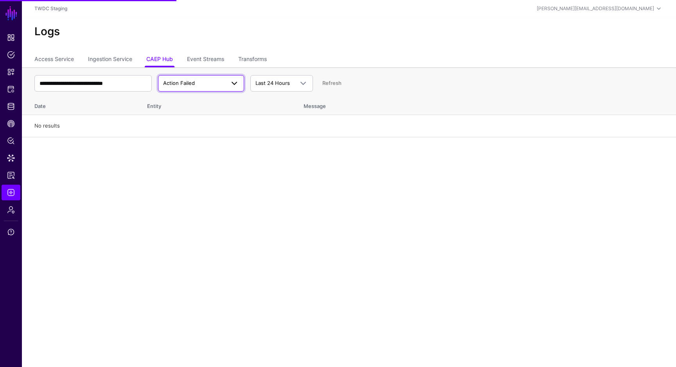
click at [221, 85] on span "Action Failed" at bounding box center [194, 83] width 62 height 8
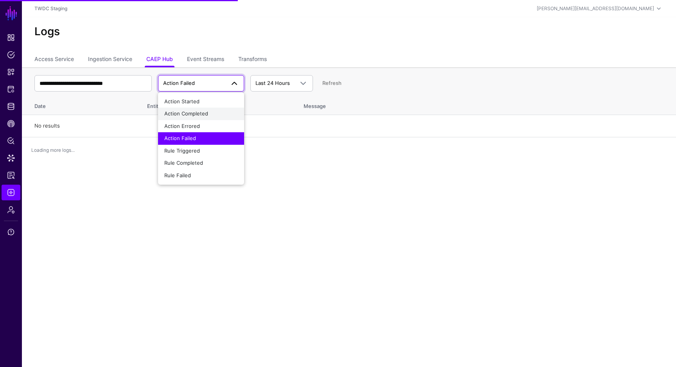
click at [212, 116] on div "Action Completed" at bounding box center [201, 114] width 74 height 8
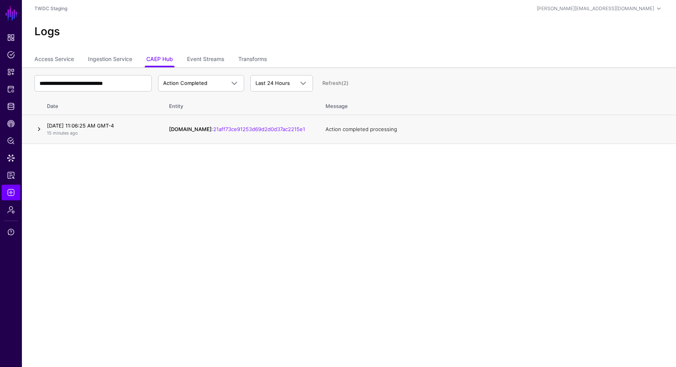
click at [40, 128] on link at bounding box center [38, 128] width 9 height 9
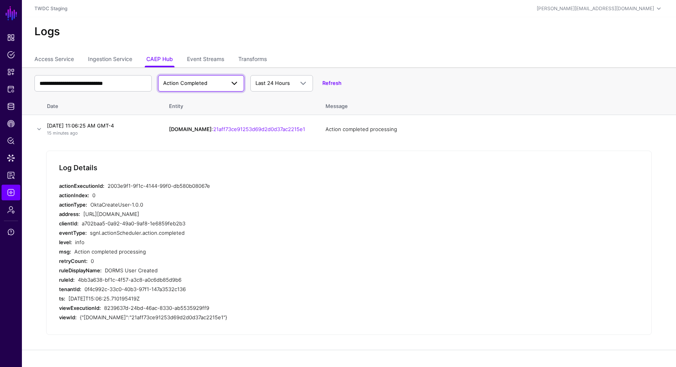
click at [219, 81] on span "Action Completed" at bounding box center [194, 83] width 62 height 8
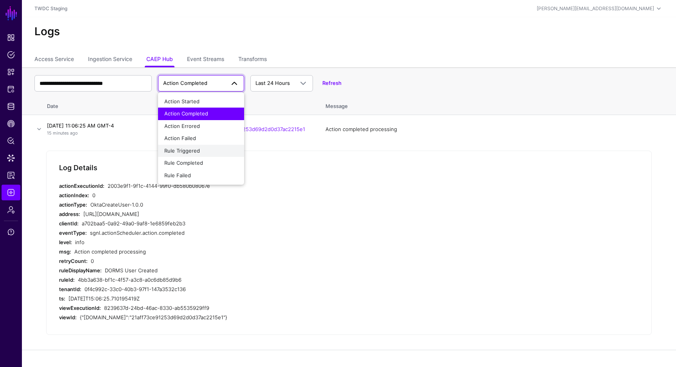
click at [208, 149] on div "Rule Triggered" at bounding box center [201, 151] width 74 height 8
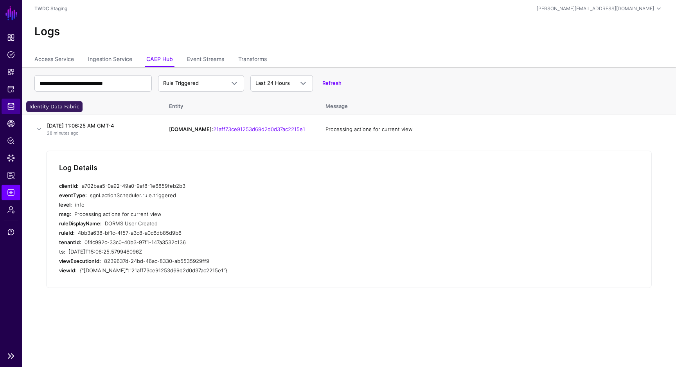
click at [13, 102] on span "Identity Data Fabric" at bounding box center [11, 106] width 8 height 8
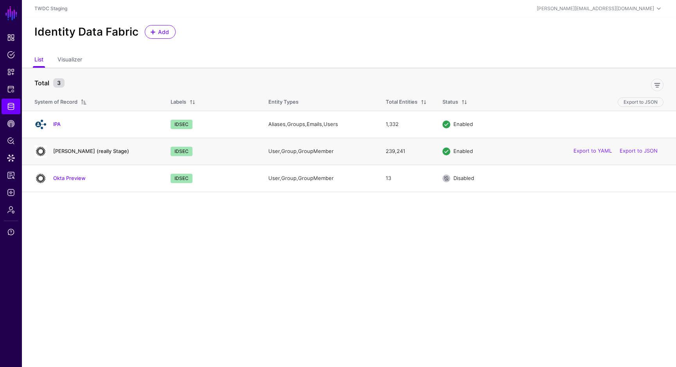
click at [77, 149] on link "[PERSON_NAME] (really Stage)" at bounding box center [91, 151] width 76 height 6
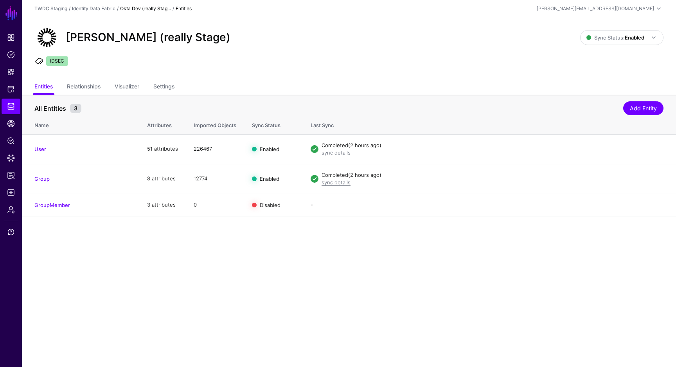
click at [154, 9] on link "Okta Dev (really Stag..." at bounding box center [145, 8] width 51 height 6
click at [90, 7] on link "Identity Data Fabric" at bounding box center [93, 8] width 43 height 6
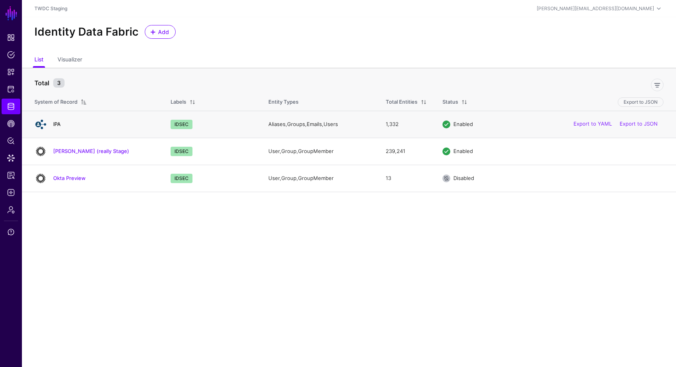
click at [57, 124] on link "IPA" at bounding box center [56, 124] width 7 height 6
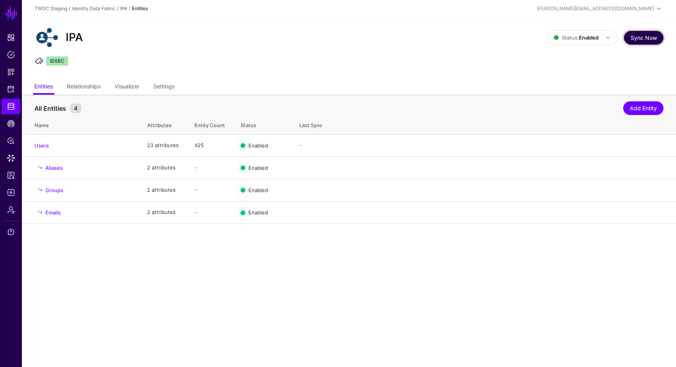
click at [647, 39] on button "Sync Now" at bounding box center [644, 38] width 40 height 14
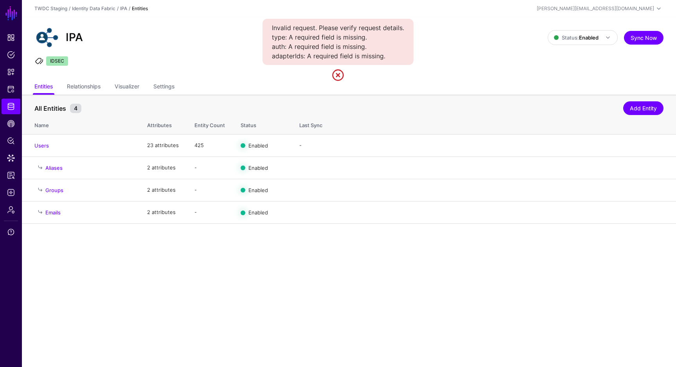
click at [341, 80] on link at bounding box center [338, 75] width 13 height 13
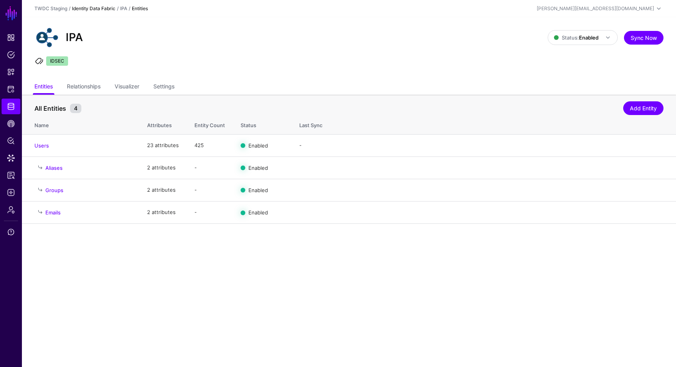
click at [93, 9] on link "Identity Data Fabric" at bounding box center [93, 8] width 43 height 6
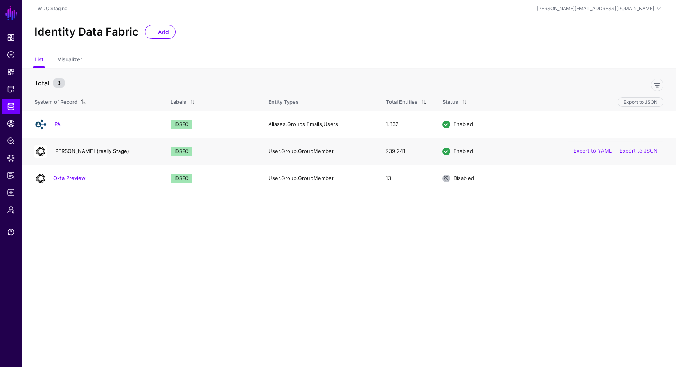
click at [97, 149] on link "[PERSON_NAME] (really Stage)" at bounding box center [91, 151] width 76 height 6
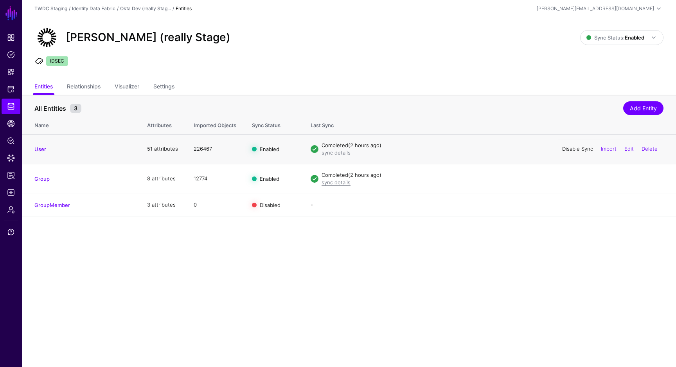
click at [568, 147] on link "Disable Sync" at bounding box center [577, 149] width 31 height 6
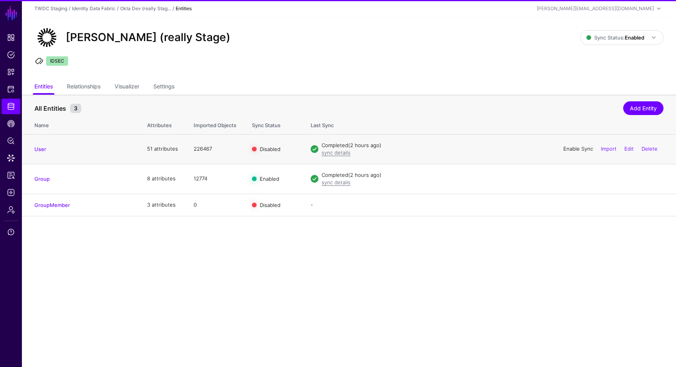
click at [568, 148] on link "Enable Sync" at bounding box center [578, 149] width 30 height 6
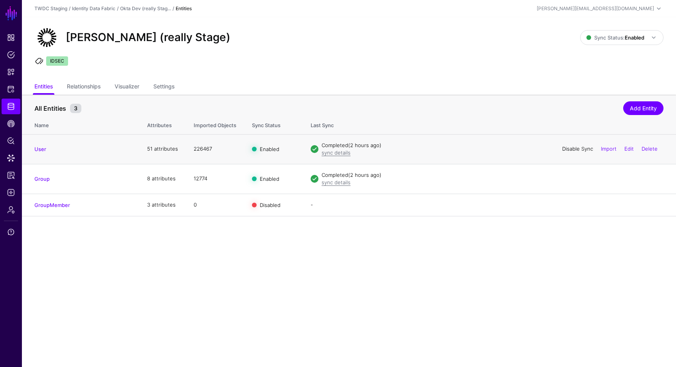
click at [578, 148] on link "Disable Sync" at bounding box center [577, 149] width 31 height 6
click at [573, 150] on link "Enable Sync" at bounding box center [578, 149] width 30 height 6
click at [565, 148] on link "Disable Sync" at bounding box center [577, 149] width 31 height 6
click at [565, 148] on link "Enable Sync" at bounding box center [578, 149] width 30 height 6
click at [627, 35] on strong "Enabled" at bounding box center [635, 37] width 20 height 6
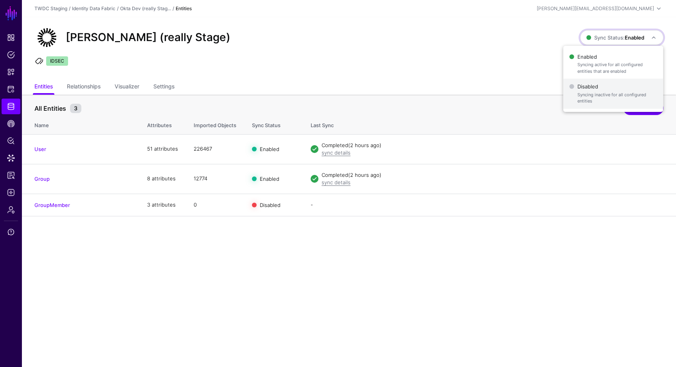
click at [591, 89] on span "Disabled Syncing inactive for all configured entities" at bounding box center [614, 93] width 88 height 25
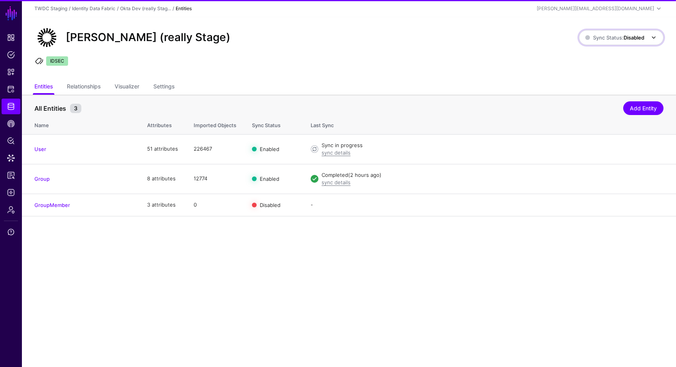
click at [616, 38] on span "Sync Status: Disabled" at bounding box center [614, 37] width 59 height 6
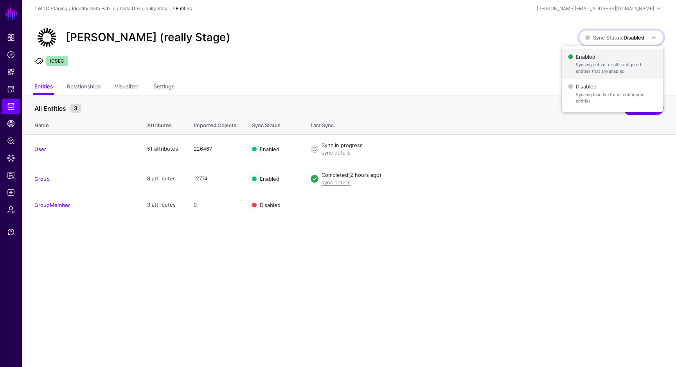
click at [603, 59] on span "Enabled Syncing active for all configured entities that are enabled" at bounding box center [612, 63] width 89 height 25
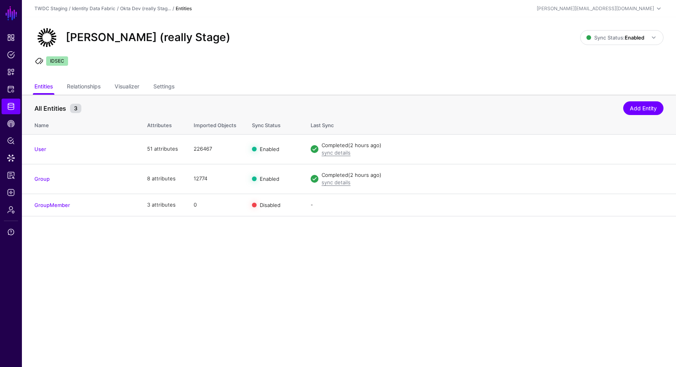
click at [575, 69] on div "Okta Dev (really Stage) Sync Status: Enabled Enabled Syncing active for all con…" at bounding box center [349, 48] width 654 height 63
click at [603, 41] on span "Sync Status: Enabled" at bounding box center [615, 37] width 58 height 9
click at [575, 34] on div "[PERSON_NAME] (really Stage)" at bounding box center [307, 37] width 552 height 25
click at [162, 86] on link "Settings" at bounding box center [163, 87] width 21 height 15
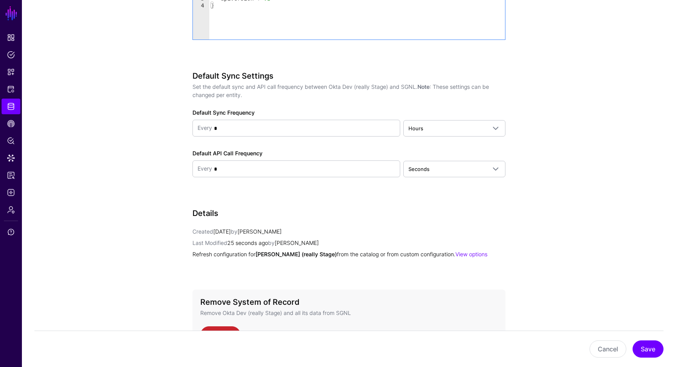
scroll to position [968, 0]
click at [439, 130] on span "Hours" at bounding box center [447, 129] width 78 height 9
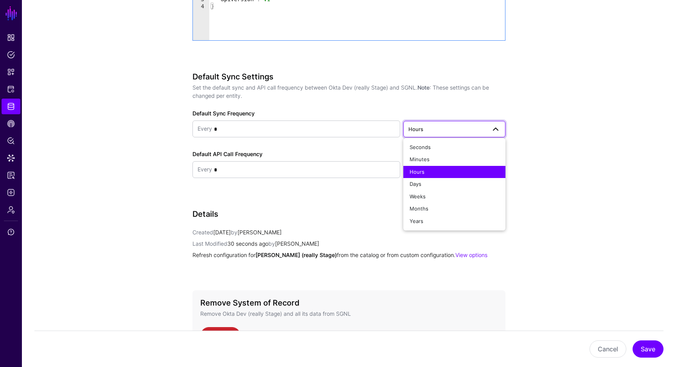
click at [436, 107] on div "Default Sync Settings Set the default sync and API call frequency between Okta …" at bounding box center [348, 136] width 313 height 128
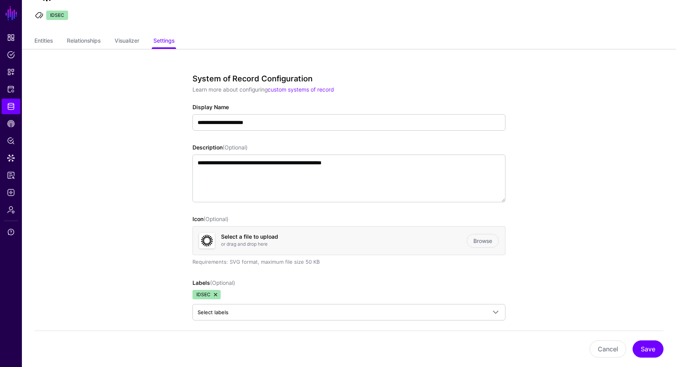
scroll to position [54, 0]
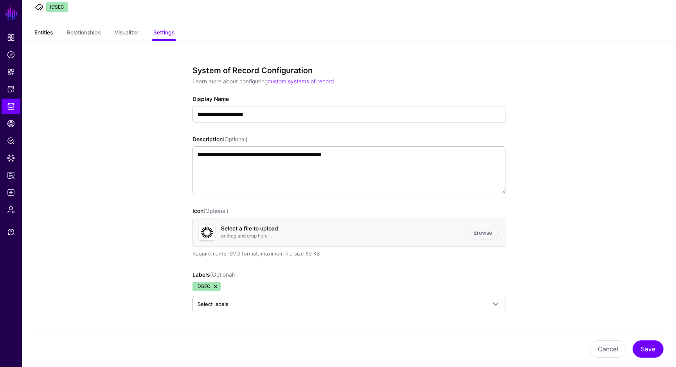
click at [40, 32] on link "Entities" at bounding box center [43, 33] width 18 height 15
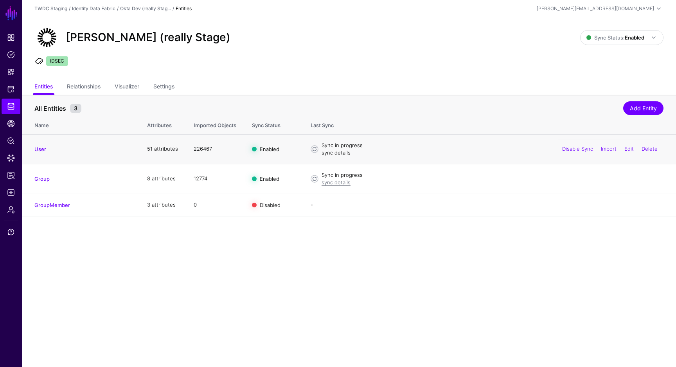
click at [341, 153] on link "sync details" at bounding box center [336, 152] width 29 height 6
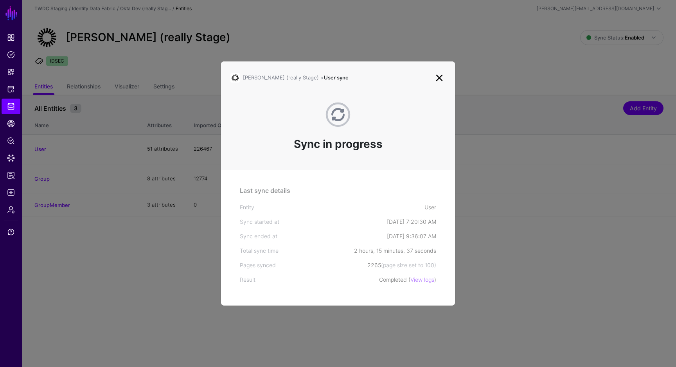
click at [439, 75] on link at bounding box center [439, 78] width 13 height 13
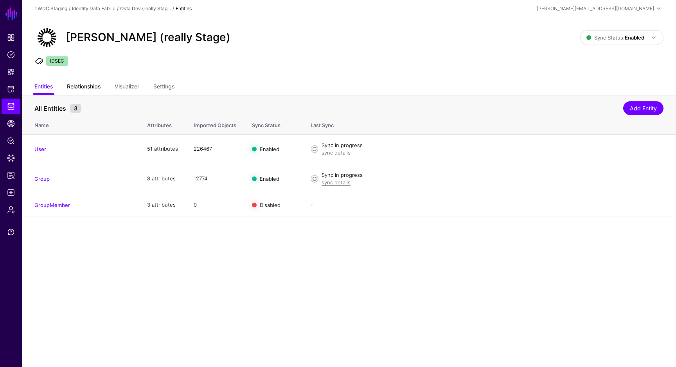
click at [96, 92] on link "Relationships" at bounding box center [84, 87] width 34 height 15
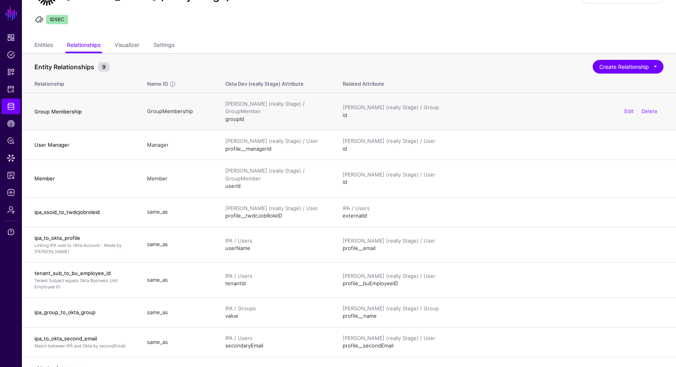
scroll to position [39, 0]
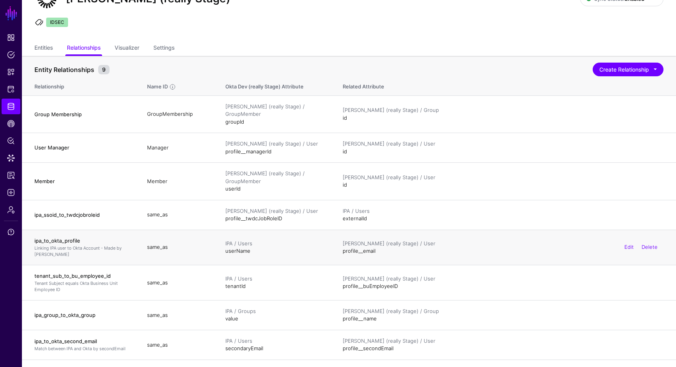
drag, startPoint x: 381, startPoint y: 235, endPoint x: 210, endPoint y: 225, distance: 170.8
click at [210, 230] on tr "ipa_to_okta_profile Linking IPA user to Okta Account - Made by Justin Rudisal s…" at bounding box center [349, 247] width 654 height 35
click at [271, 207] on div "Okta Dev (really Stage) / User" at bounding box center [276, 211] width 102 height 8
drag, startPoint x: 371, startPoint y: 200, endPoint x: 196, endPoint y: 194, distance: 174.9
click at [196, 200] on tr "ipa_ssoid_to_twdcjobroleid same_as Okta Dev (really Stage) / User profile__twdc…" at bounding box center [349, 215] width 654 height 30
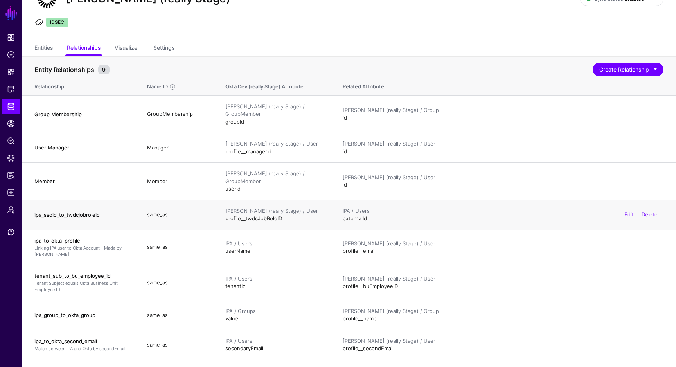
click at [205, 207] on td "same_as" at bounding box center [178, 215] width 78 height 30
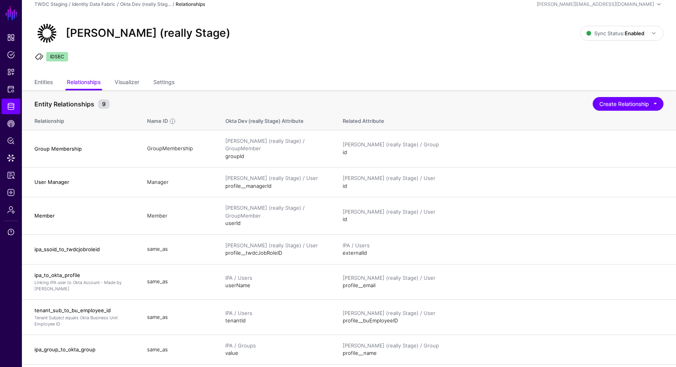
scroll to position [0, 0]
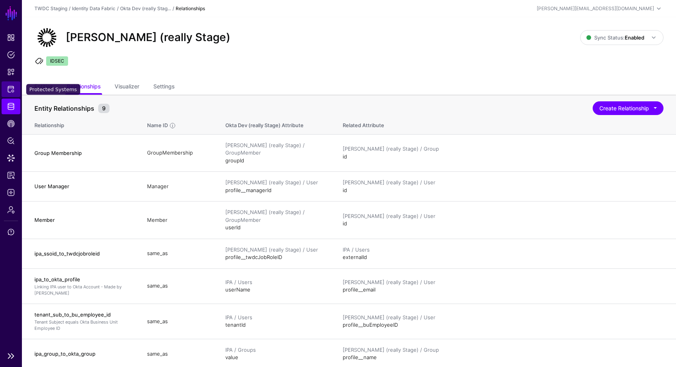
click at [11, 90] on span "Protected Systems" at bounding box center [11, 89] width 8 height 8
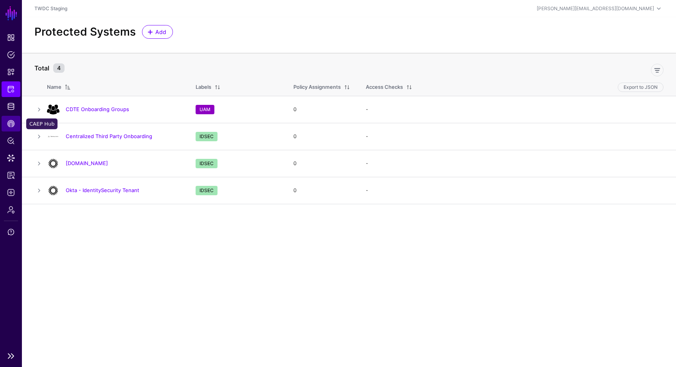
click at [12, 121] on span "CAEP Hub" at bounding box center [11, 124] width 8 height 8
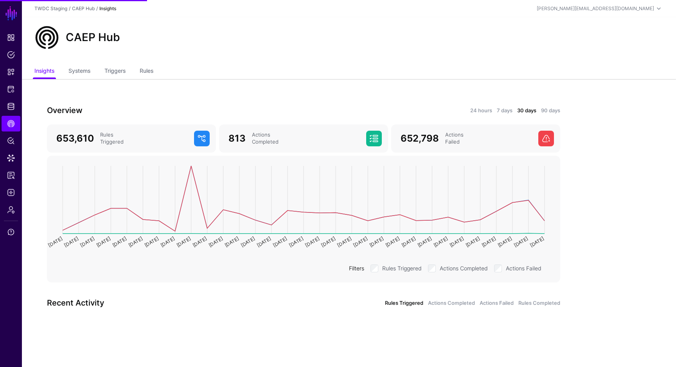
click at [140, 65] on ul "Insights Systems Triggers Rules" at bounding box center [348, 71] width 629 height 15
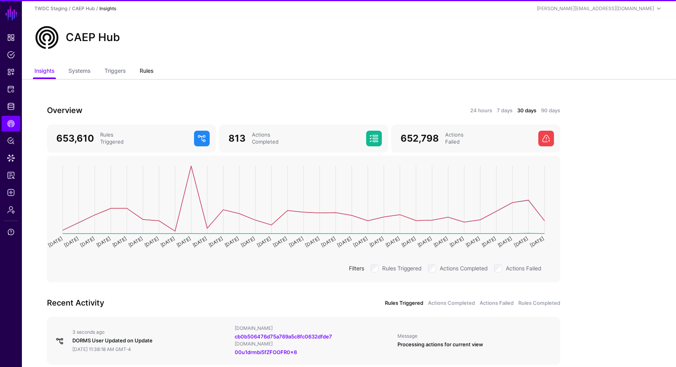
click at [147, 74] on link "Rules" at bounding box center [147, 71] width 14 height 15
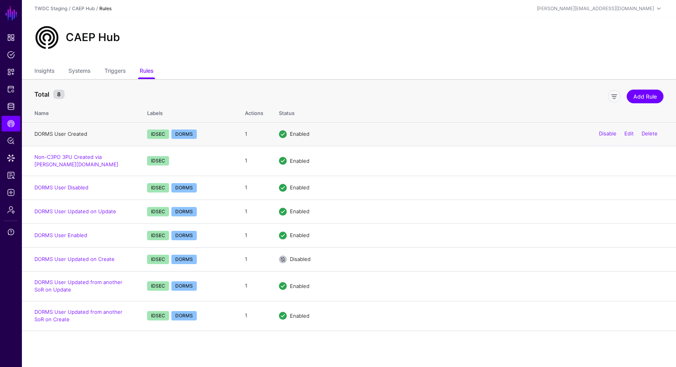
click at [79, 135] on link "DORMS User Created" at bounding box center [60, 134] width 53 height 6
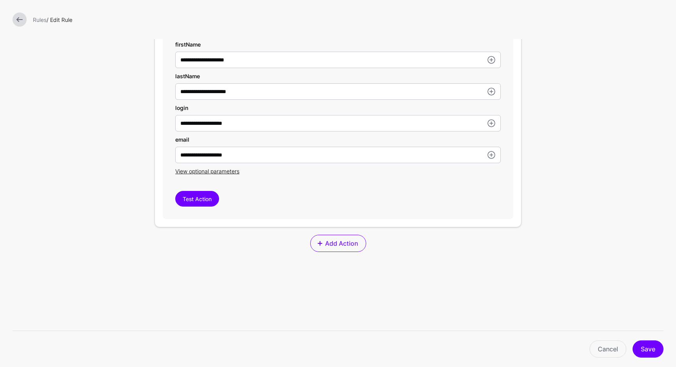
scroll to position [340, 0]
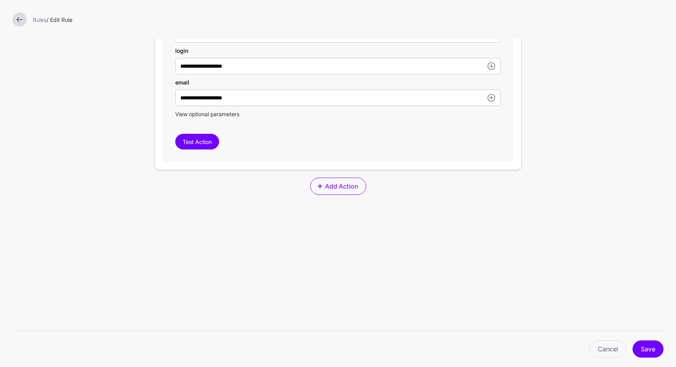
click at [230, 117] on span "View optional parameters" at bounding box center [207, 114] width 64 height 7
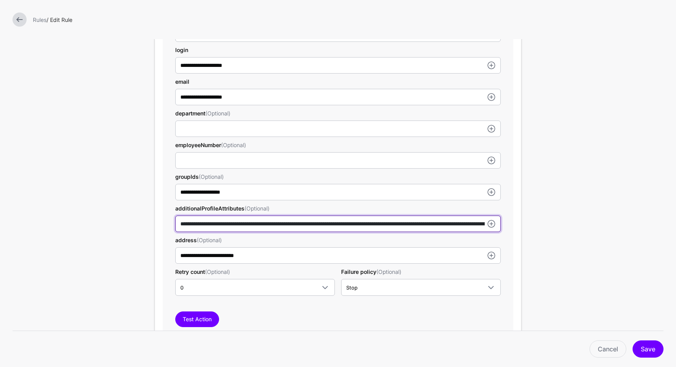
click at [424, 221] on input "**********" at bounding box center [337, 224] width 325 height 16
click at [373, 223] on input "**********" at bounding box center [337, 224] width 325 height 16
click at [405, 224] on input "**********" at bounding box center [337, 224] width 325 height 16
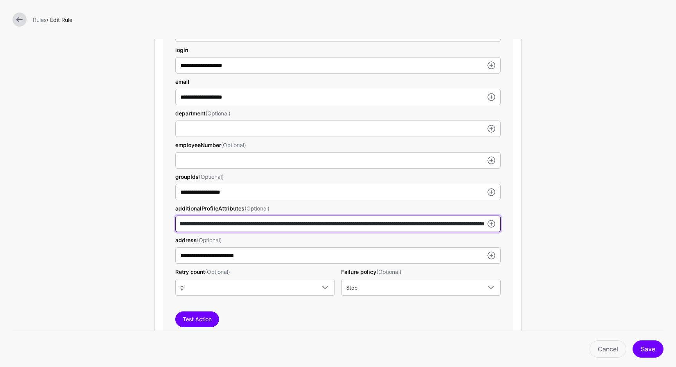
click at [297, 224] on input "**********" at bounding box center [337, 224] width 325 height 16
click at [346, 225] on input "**********" at bounding box center [337, 224] width 325 height 16
click at [294, 223] on input "**********" at bounding box center [337, 224] width 325 height 16
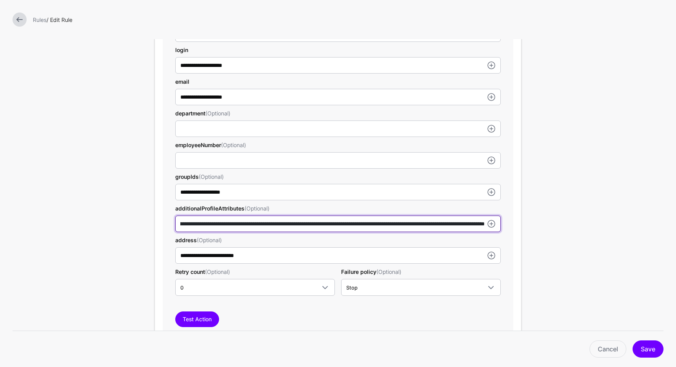
click at [344, 226] on input "**********" at bounding box center [337, 224] width 325 height 16
click at [338, 226] on input "**********" at bounding box center [337, 224] width 325 height 16
click at [360, 225] on input "**********" at bounding box center [337, 224] width 325 height 16
click at [368, 222] on input "**********" at bounding box center [337, 224] width 325 height 16
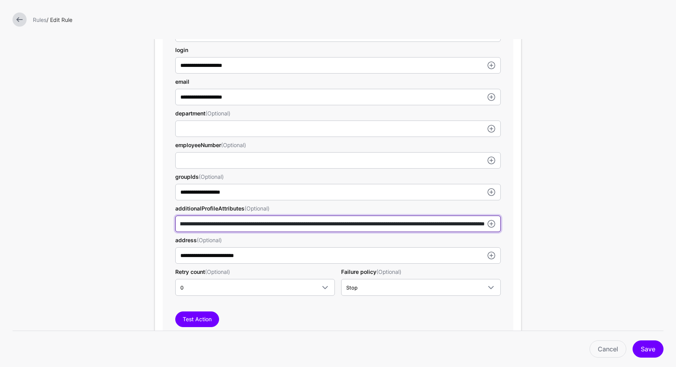
click at [361, 225] on input "**********" at bounding box center [337, 224] width 325 height 16
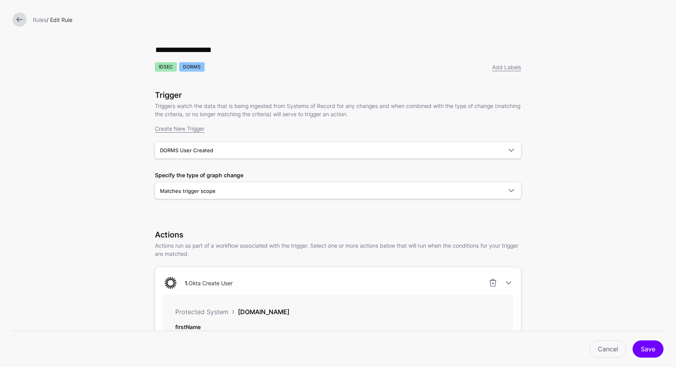
scroll to position [0, 0]
click at [24, 19] on link at bounding box center [20, 20] width 14 height 14
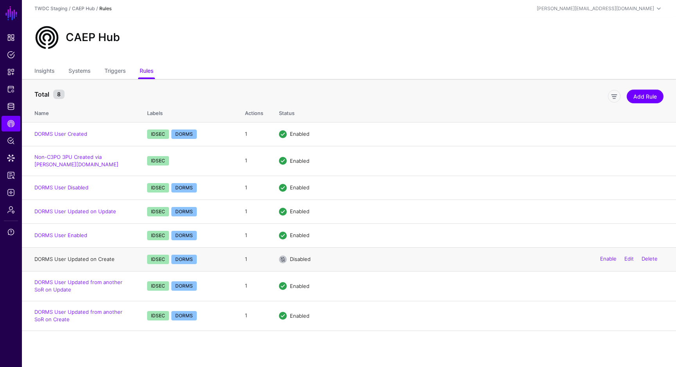
click at [92, 261] on link "DORMS User Updated on Create" at bounding box center [74, 259] width 80 height 6
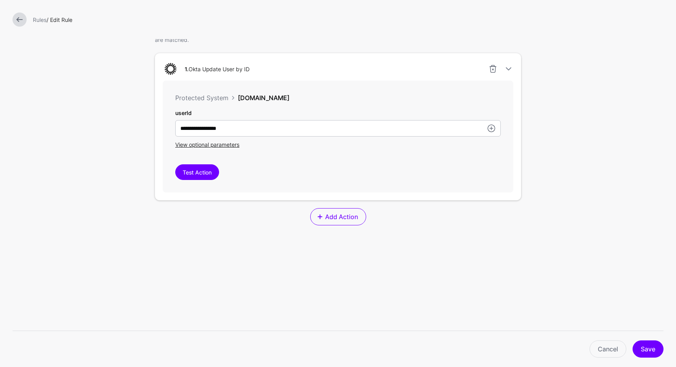
scroll to position [205, 0]
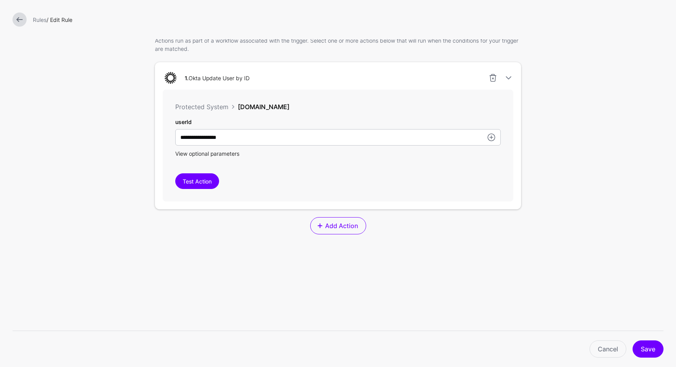
click at [228, 156] on span "View optional parameters" at bounding box center [207, 153] width 64 height 7
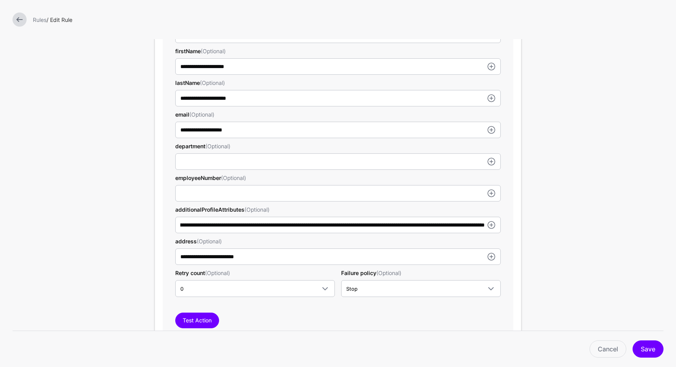
scroll to position [0, 320]
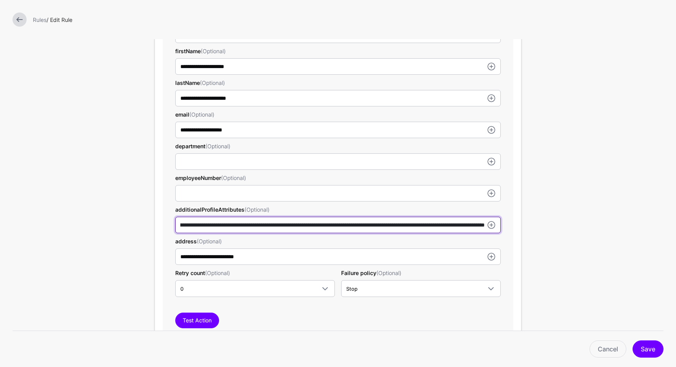
click at [355, 225] on input "**********" at bounding box center [337, 225] width 325 height 16
click at [293, 226] on input "**********" at bounding box center [337, 225] width 325 height 16
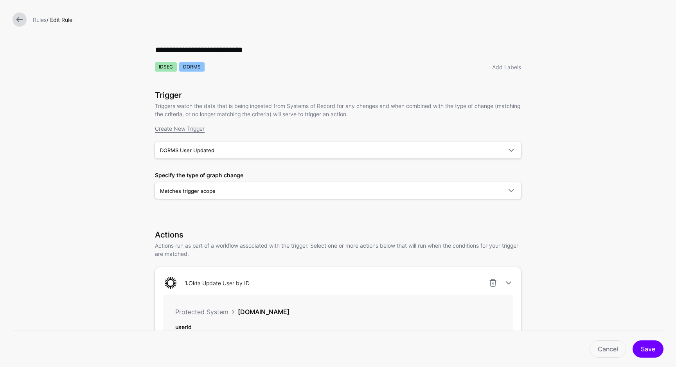
scroll to position [0, 0]
click at [17, 20] on link at bounding box center [20, 20] width 14 height 14
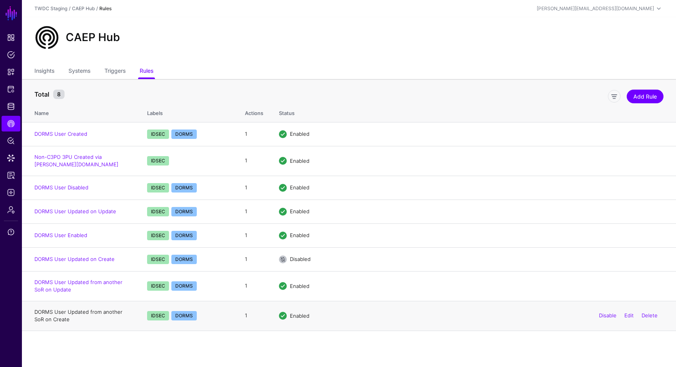
click at [102, 311] on link "DORMS User Updated from another SoR on Create" at bounding box center [78, 316] width 88 height 14
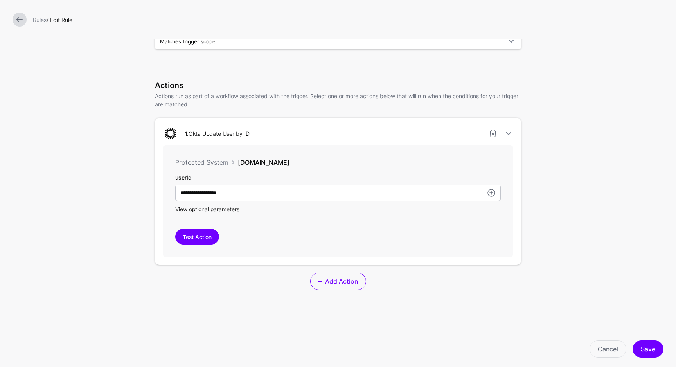
scroll to position [245, 0]
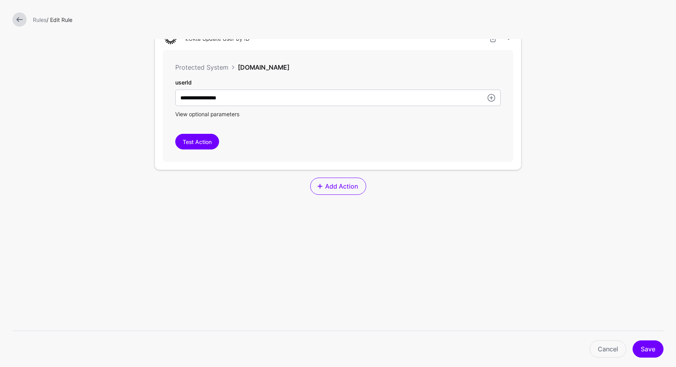
click at [234, 111] on span "View optional parameters" at bounding box center [207, 114] width 64 height 7
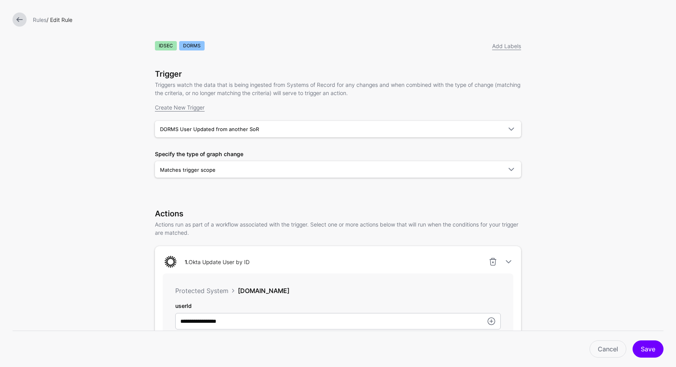
scroll to position [0, 0]
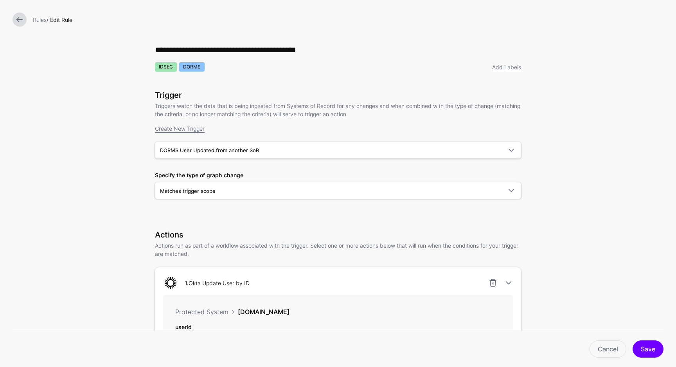
click at [22, 23] on link at bounding box center [20, 20] width 14 height 14
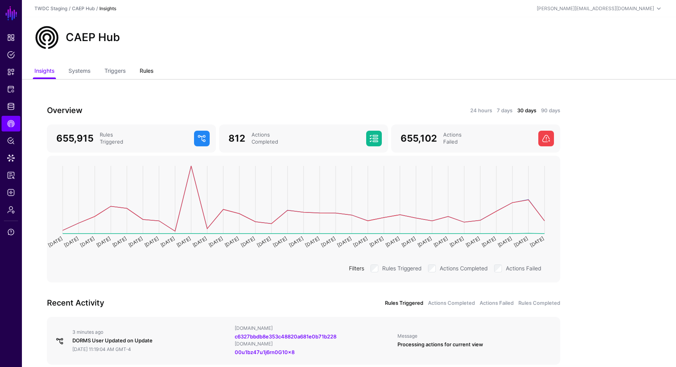
click at [144, 69] on link "Rules" at bounding box center [147, 71] width 14 height 15
